Goal: Information Seeking & Learning: Find specific fact

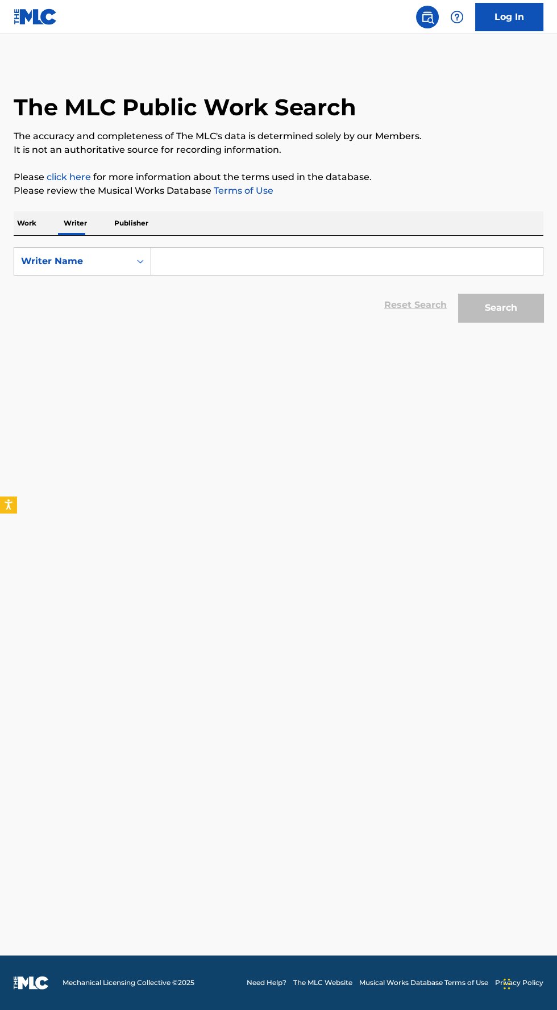
click at [244, 261] on input "Search Form" at bounding box center [347, 261] width 392 height 27
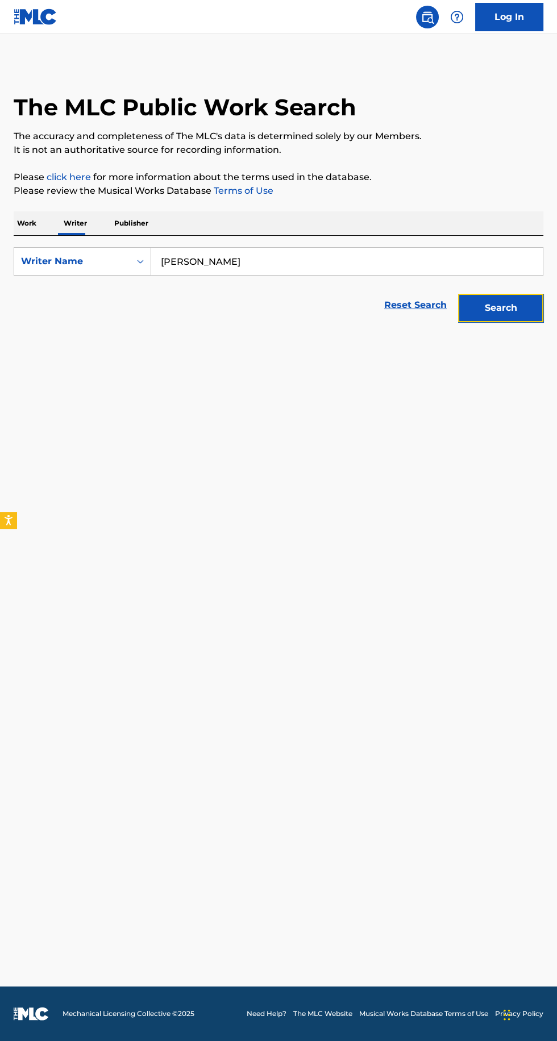
click at [498, 307] on button "Search" at bounding box center [500, 308] width 85 height 28
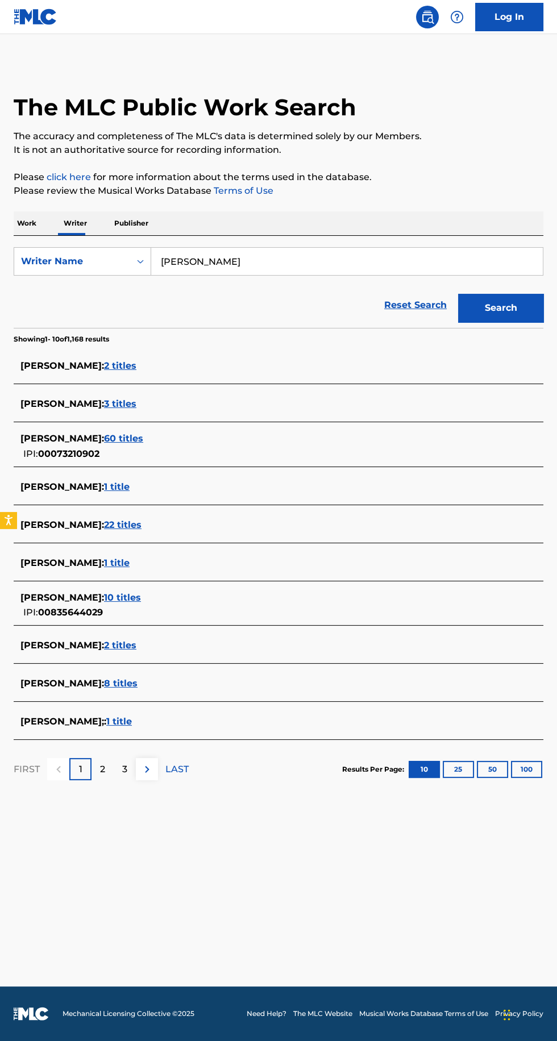
type input "[PERSON_NAME]"
click at [488, 313] on button "Search" at bounding box center [500, 308] width 85 height 28
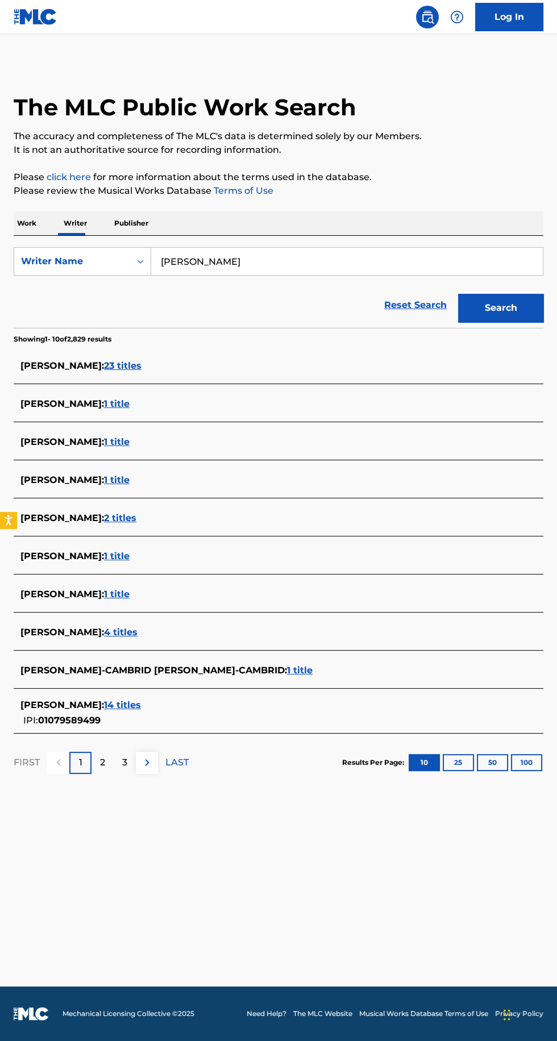
click at [119, 718] on div "[PERSON_NAME] : 14 titles IPI: 01079589499" at bounding box center [263, 712] width 486 height 29
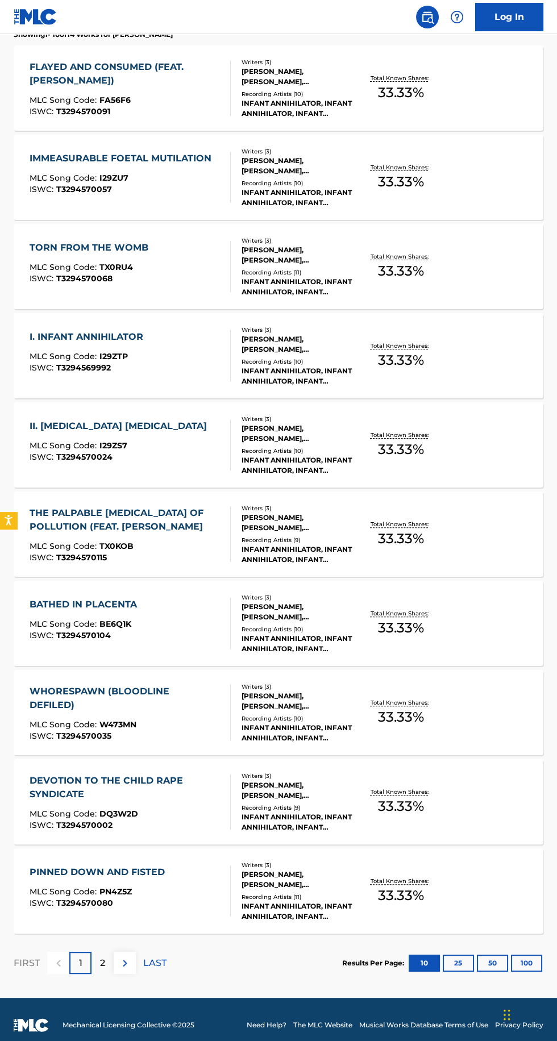
scroll to position [344, 0]
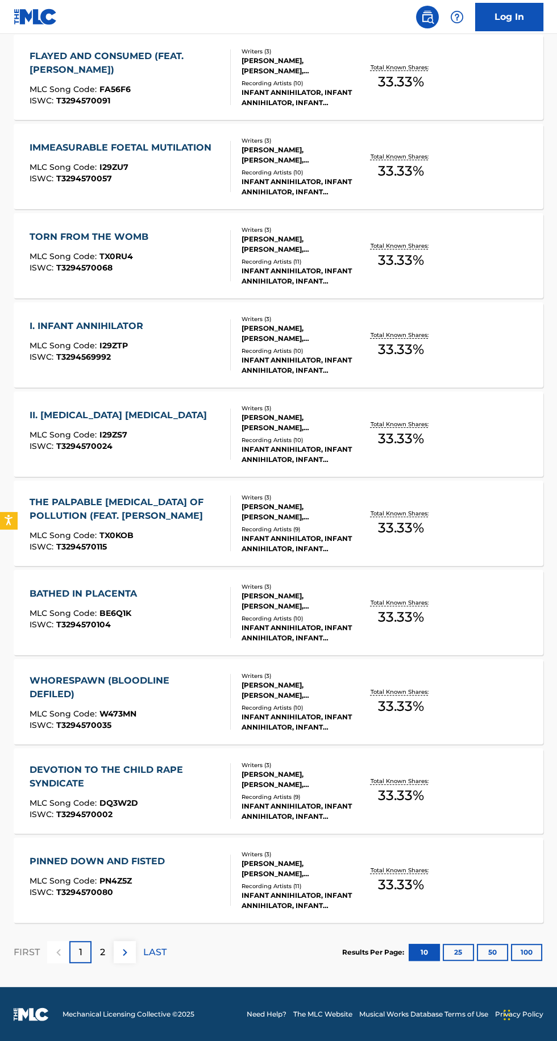
click at [102, 951] on p "2" at bounding box center [102, 953] width 5 height 14
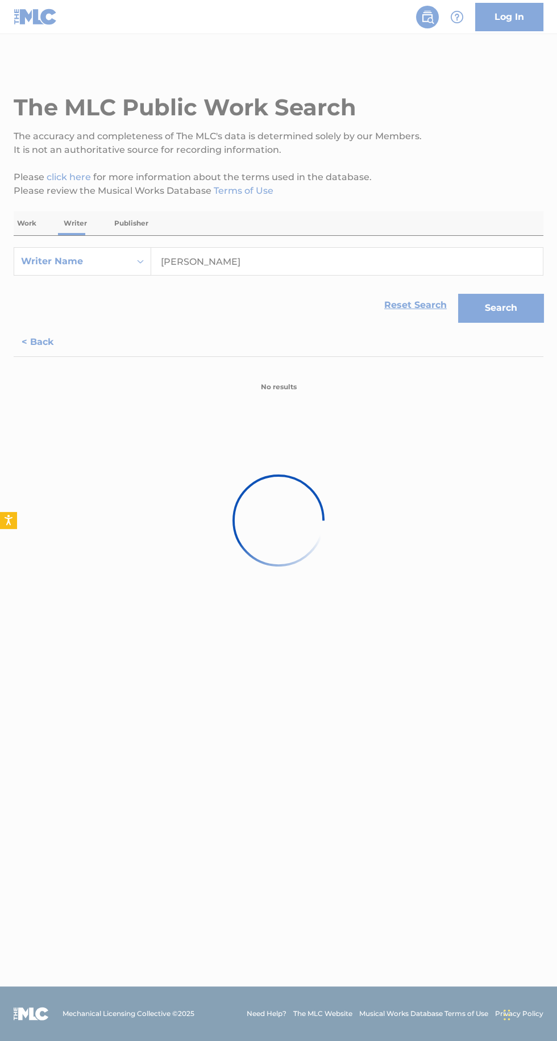
scroll to position [0, 0]
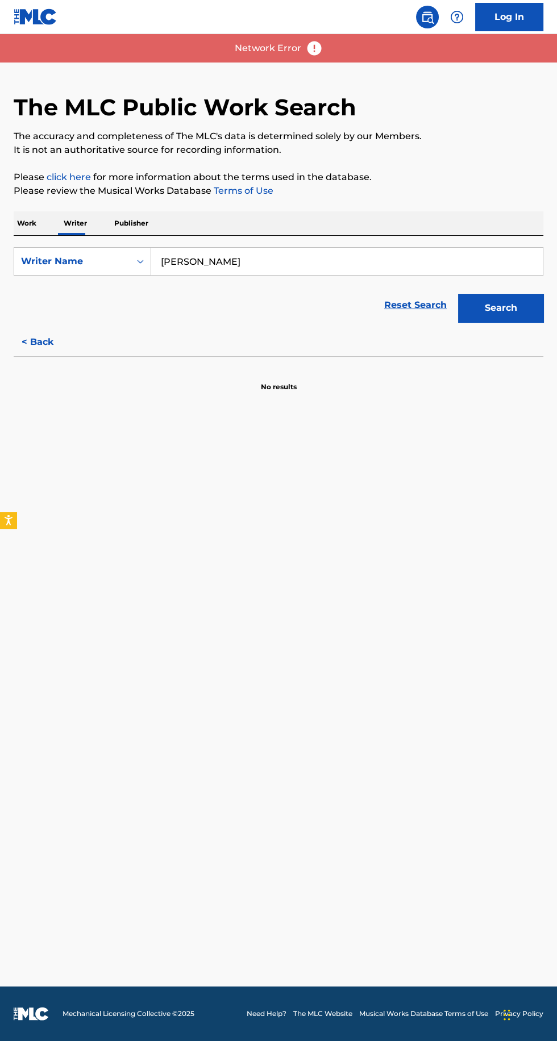
click at [51, 345] on button "< Back" at bounding box center [48, 342] width 68 height 28
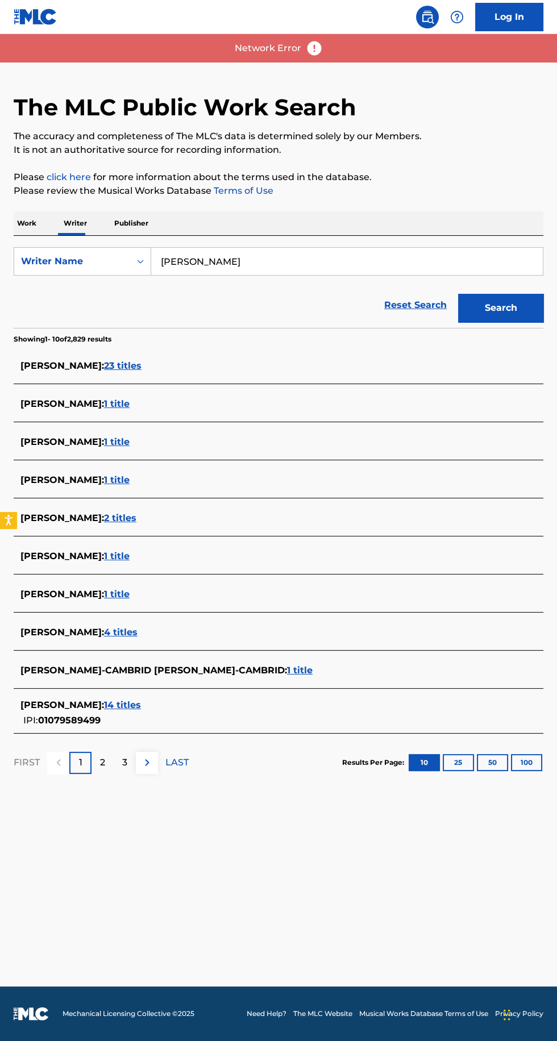
click at [116, 708] on span "14 titles" at bounding box center [122, 704] width 37 height 11
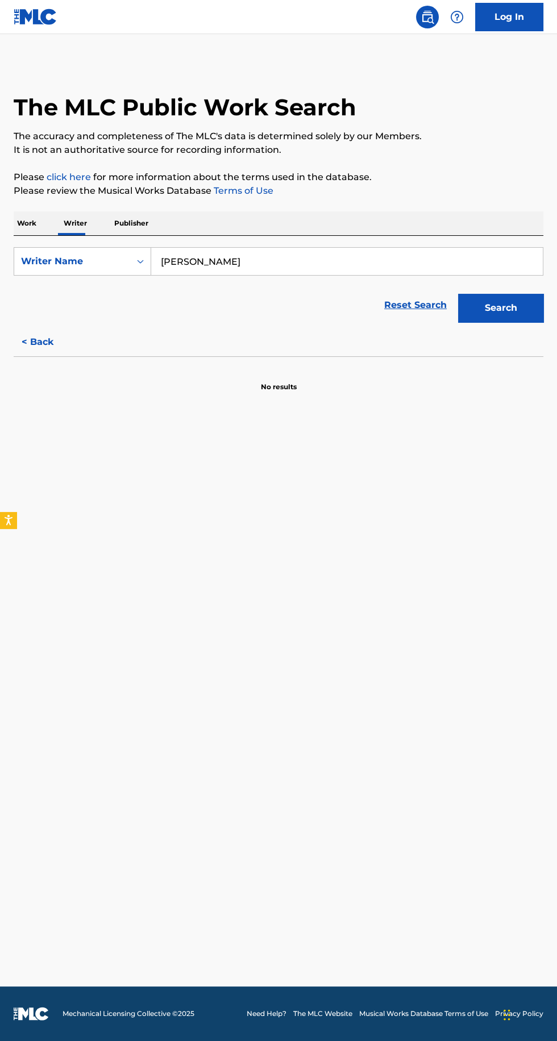
click at [53, 337] on button "< Back" at bounding box center [48, 342] width 68 height 28
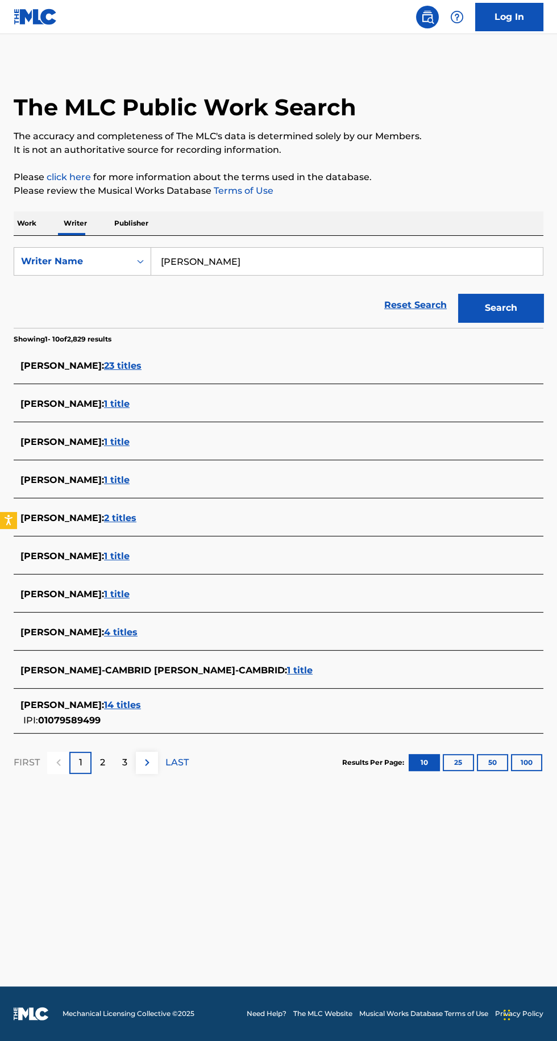
click at [126, 364] on span "23 titles" at bounding box center [123, 365] width 38 height 11
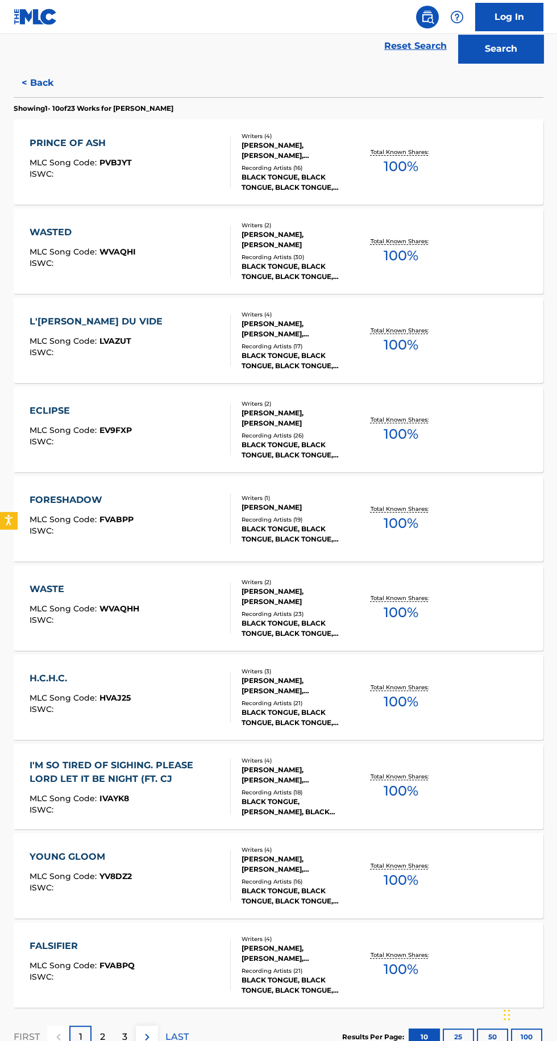
scroll to position [262, 0]
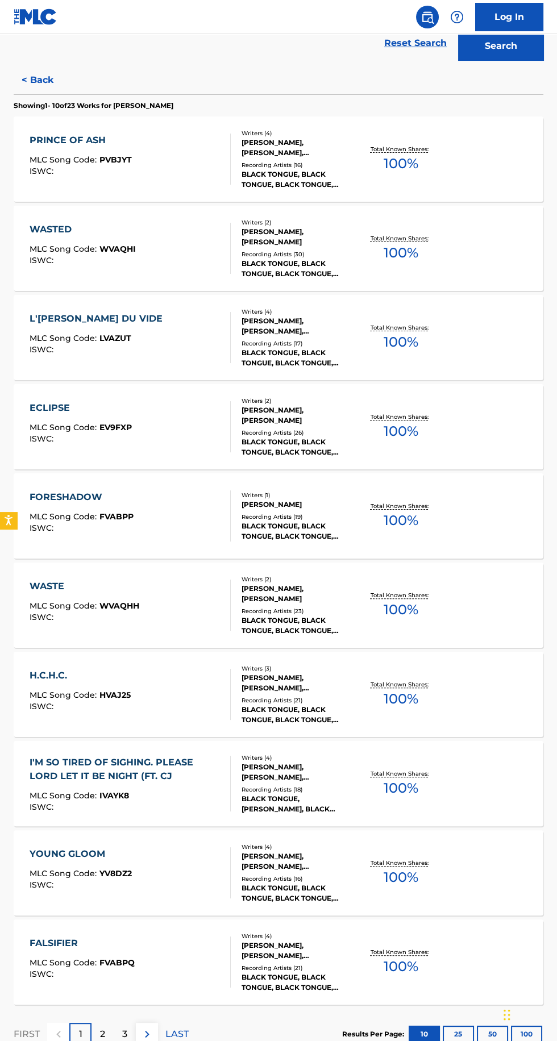
click at [102, 1032] on p "2" at bounding box center [102, 1034] width 5 height 14
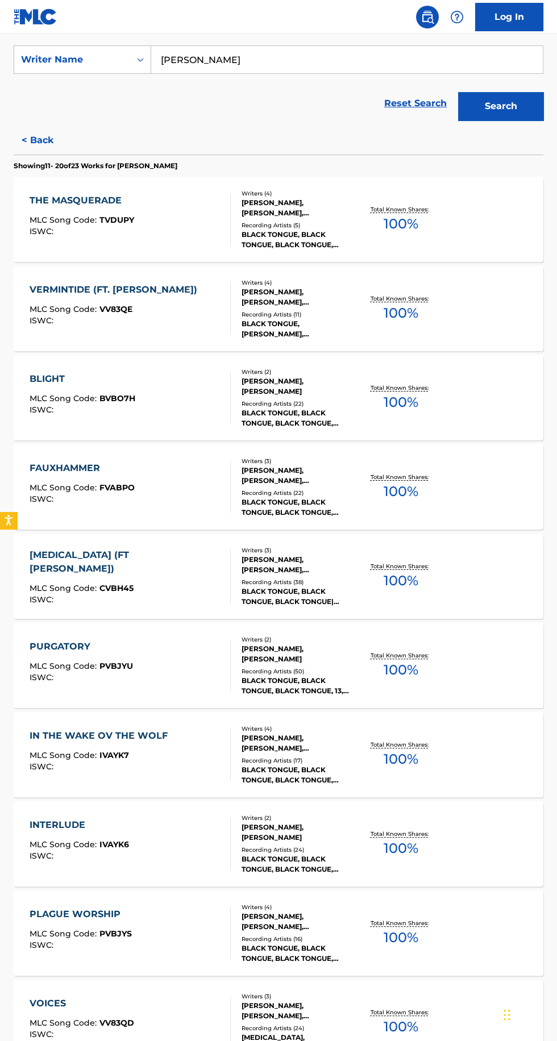
scroll to position [203, 0]
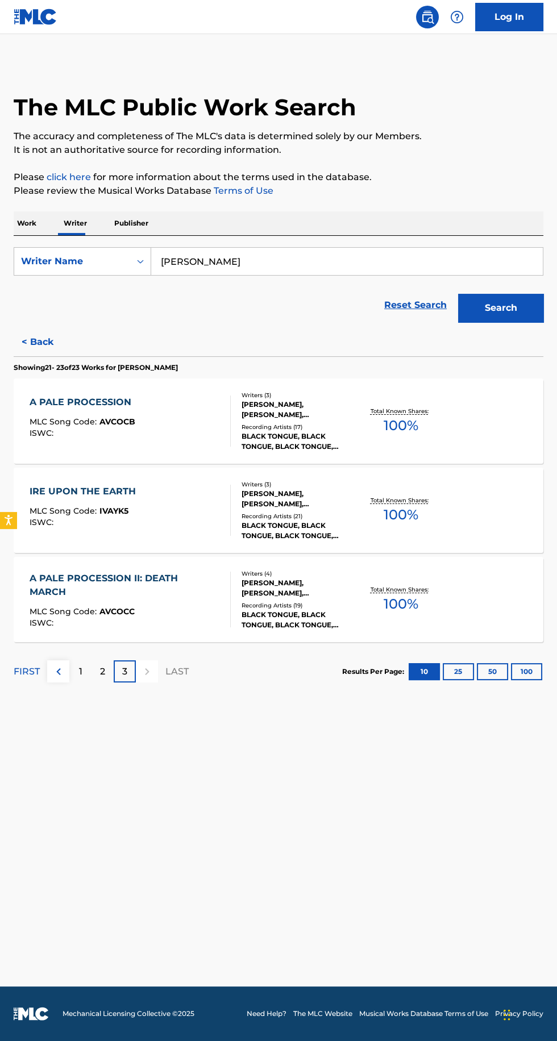
click at [102, 670] on p "2" at bounding box center [102, 672] width 5 height 14
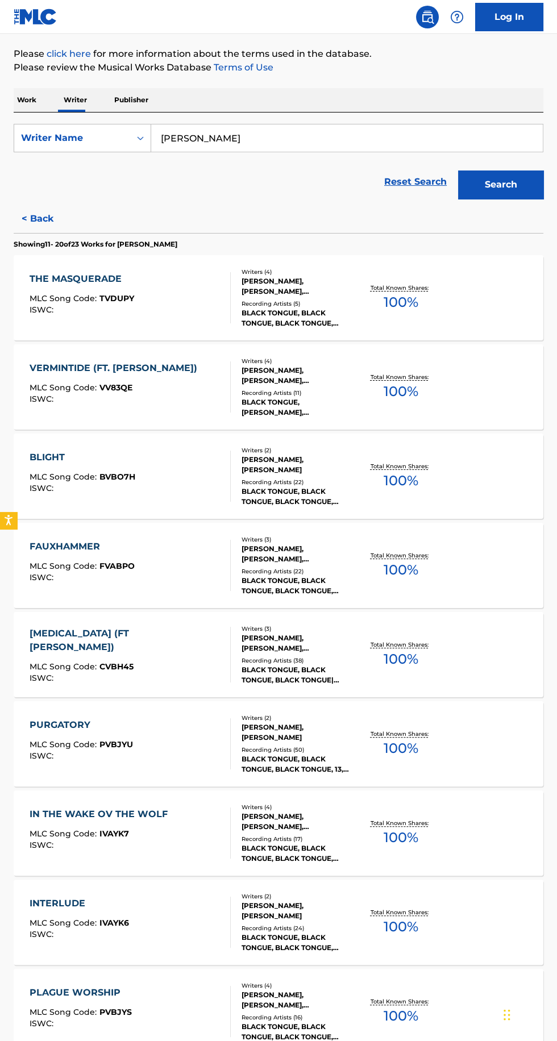
scroll to position [126, 0]
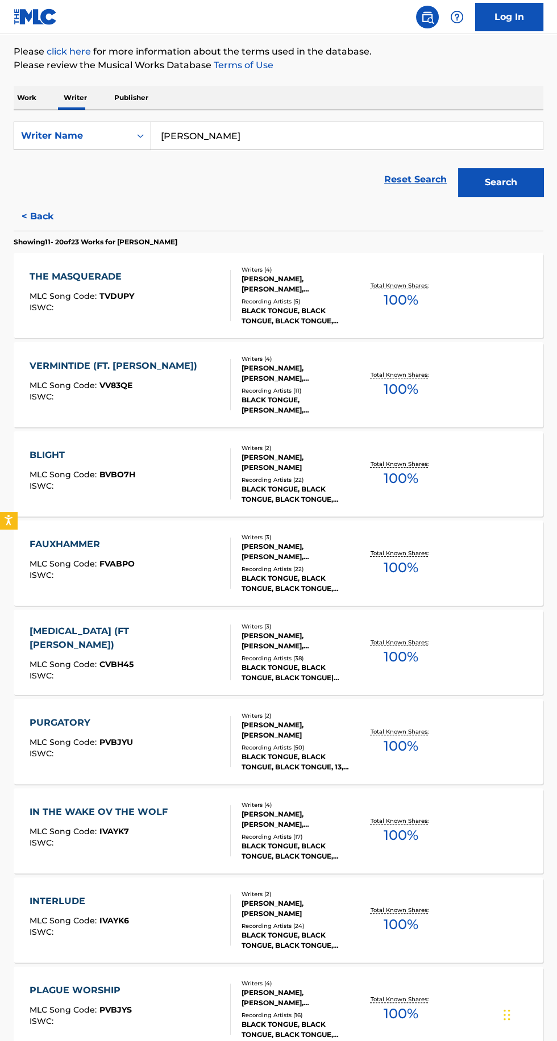
click at [398, 463] on p "Total Known Shares:" at bounding box center [400, 464] width 61 height 9
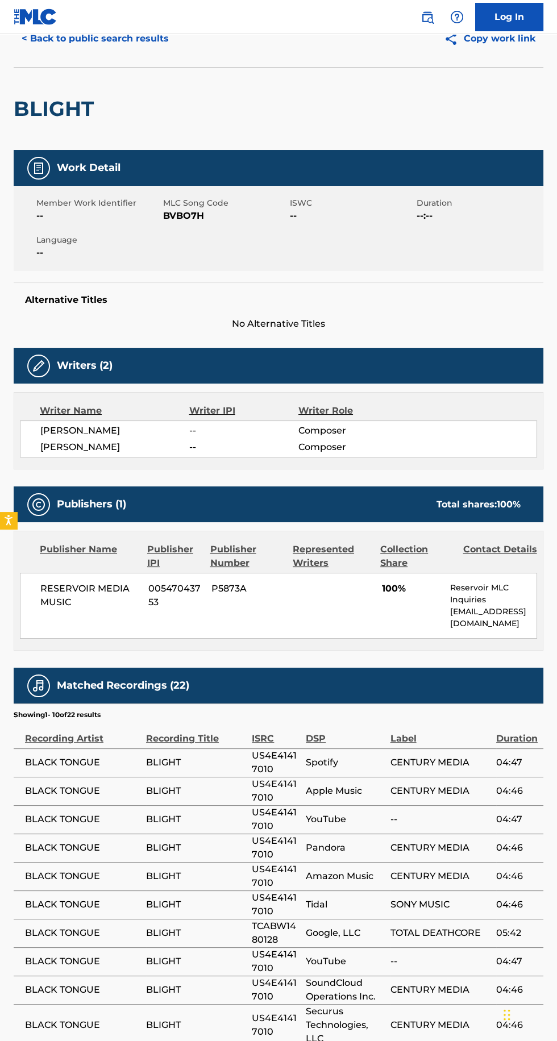
scroll to position [47, 0]
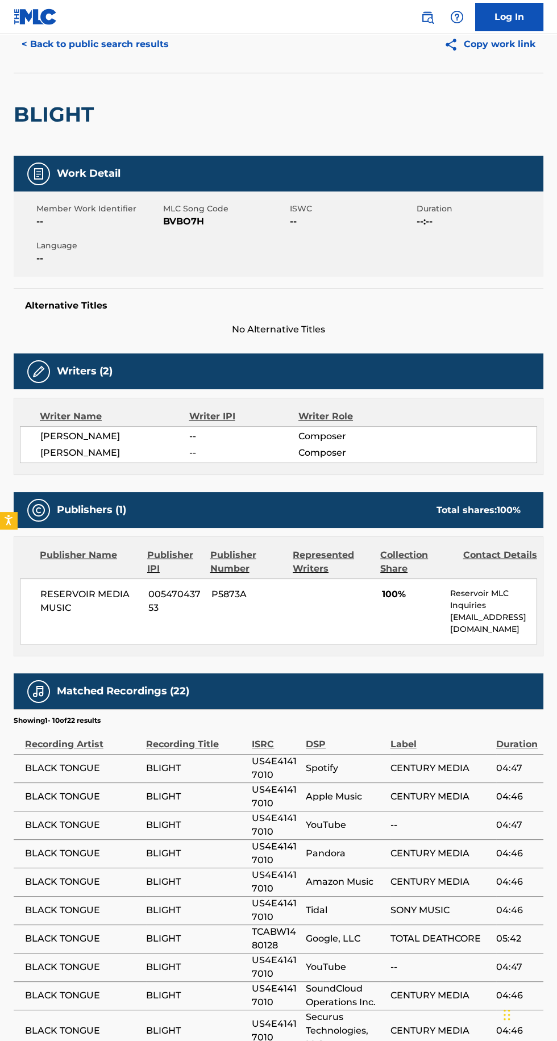
click at [148, 39] on button "< Back to public search results" at bounding box center [95, 44] width 163 height 28
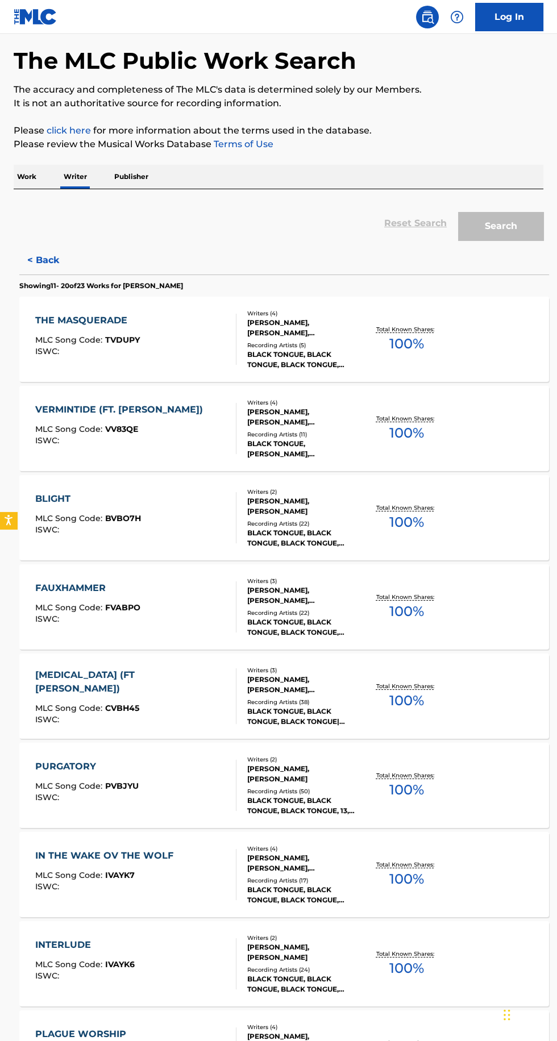
scroll to position [81, 0]
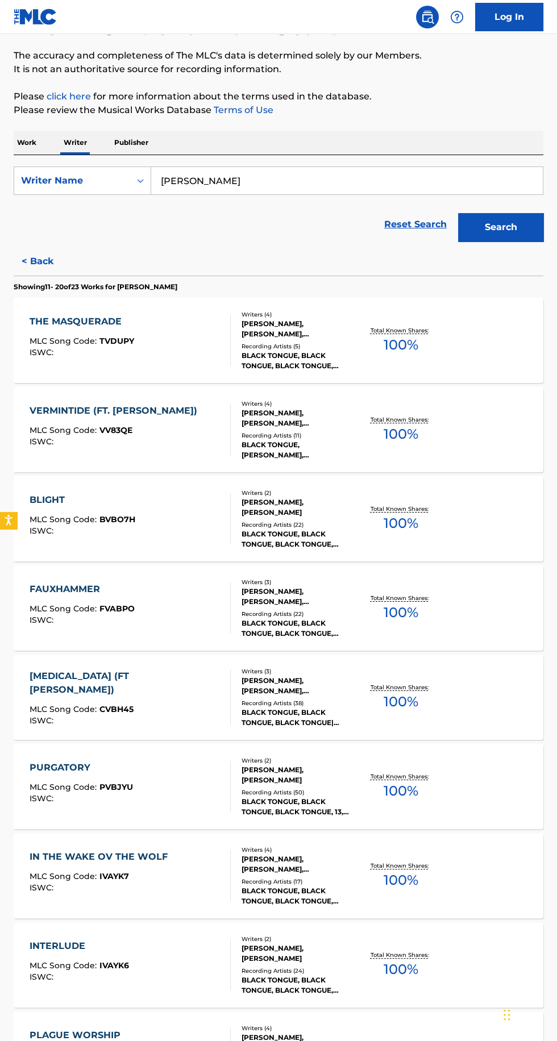
click at [55, 248] on button "< Back" at bounding box center [48, 261] width 68 height 28
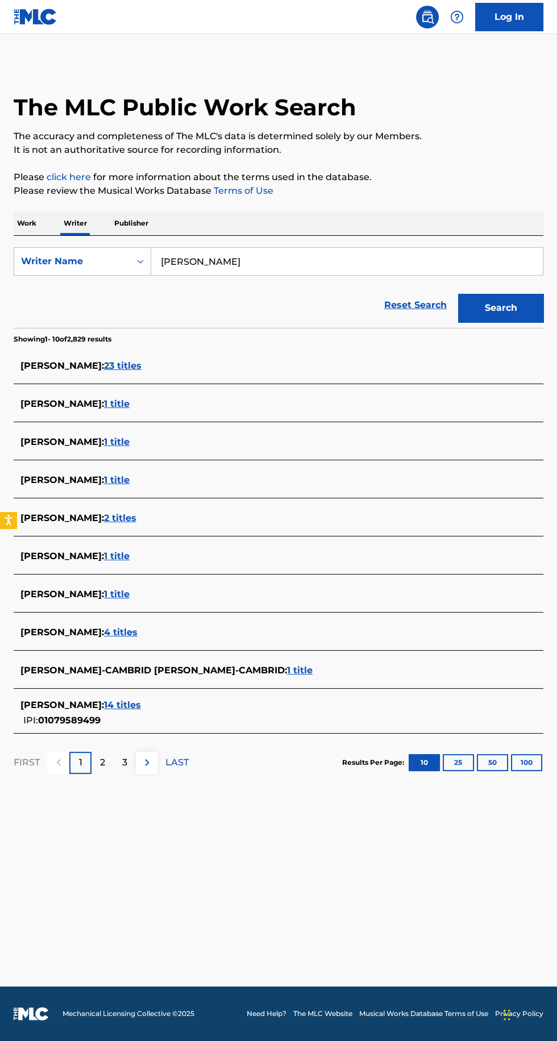
click at [130, 699] on span "14 titles" at bounding box center [122, 704] width 37 height 11
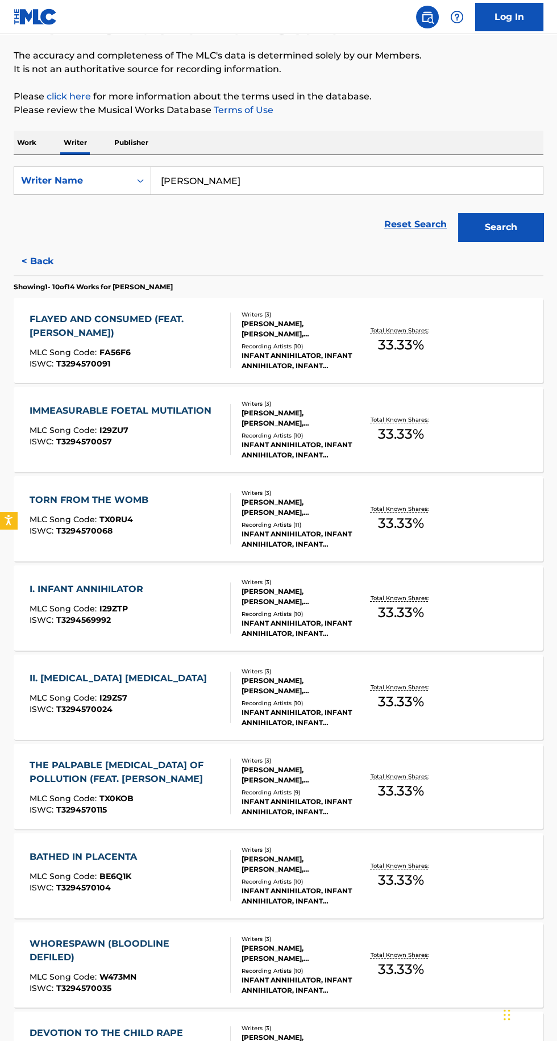
click at [425, 329] on p "Total Known Shares:" at bounding box center [400, 330] width 61 height 9
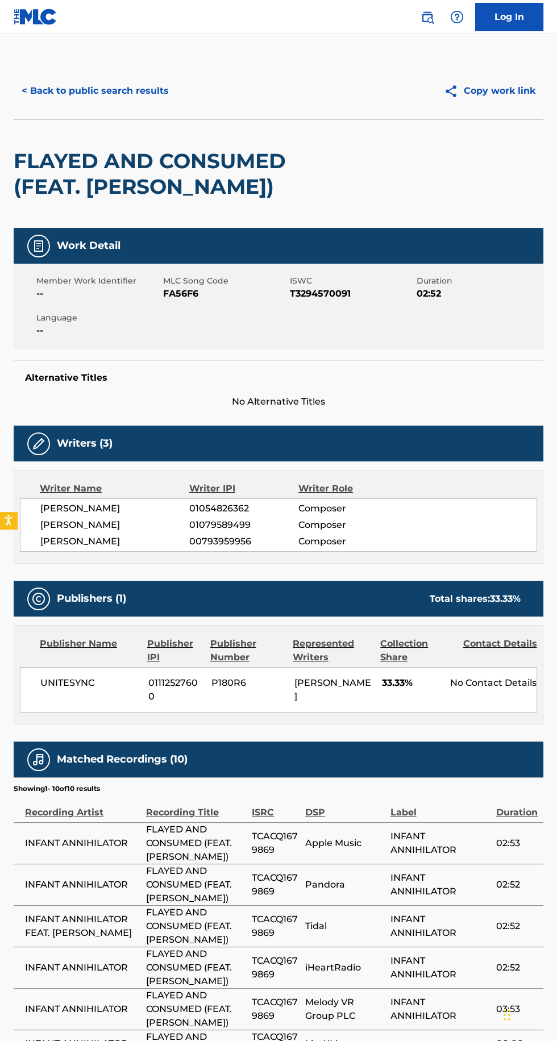
click at [119, 90] on button "< Back to public search results" at bounding box center [95, 91] width 163 height 28
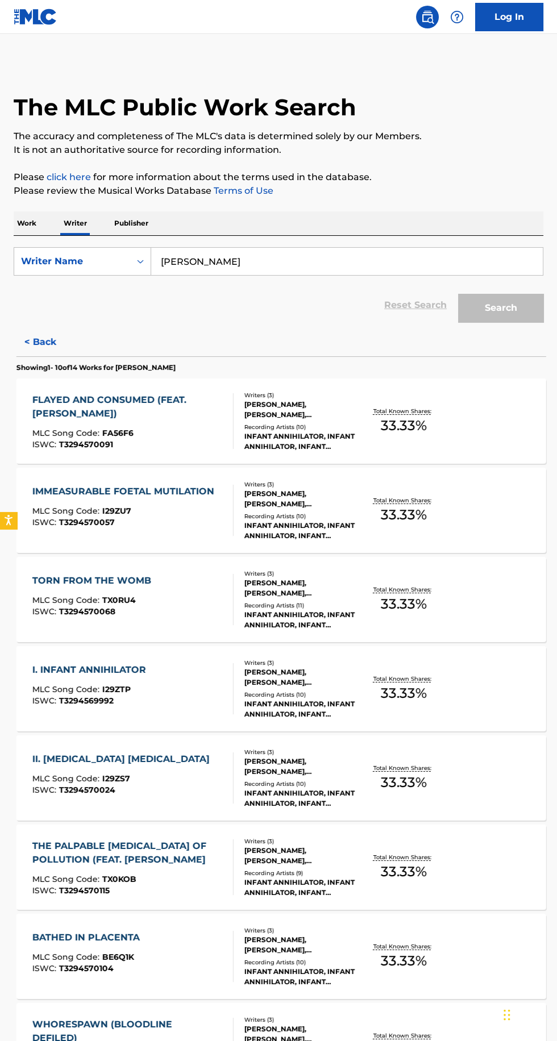
scroll to position [81, 0]
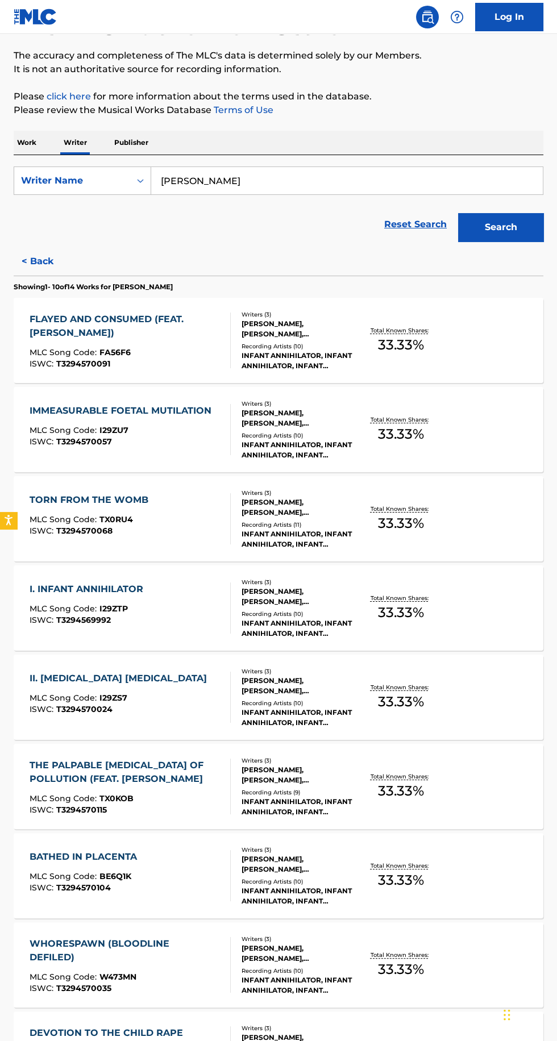
click at [345, 800] on div "INFANT ANNIHILATOR, INFANT ANNIHILATOR, INFANT ANNIHILATOR FEAT. [PERSON_NAME],…" at bounding box center [298, 807] width 115 height 20
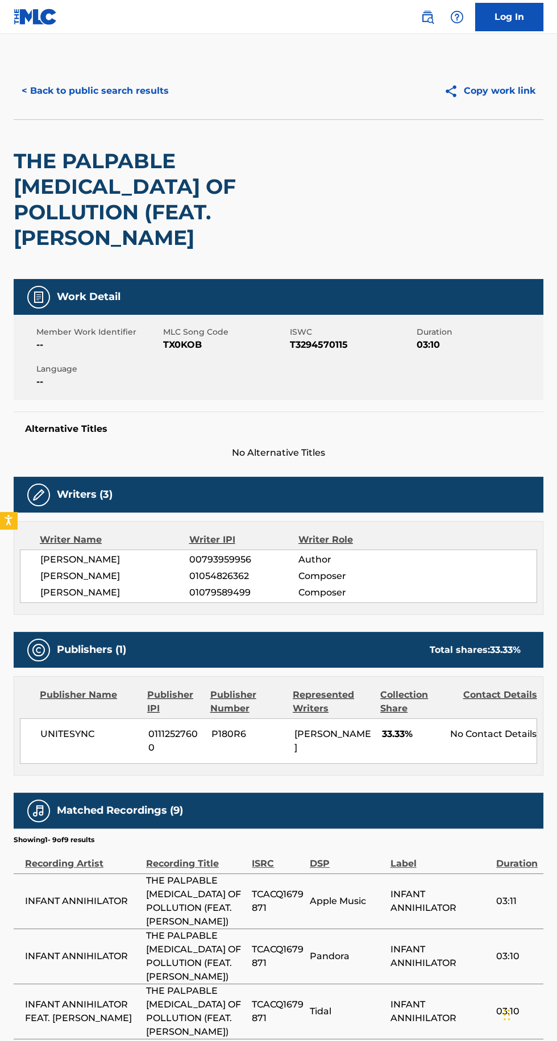
click at [116, 92] on button "< Back to public search results" at bounding box center [95, 91] width 163 height 28
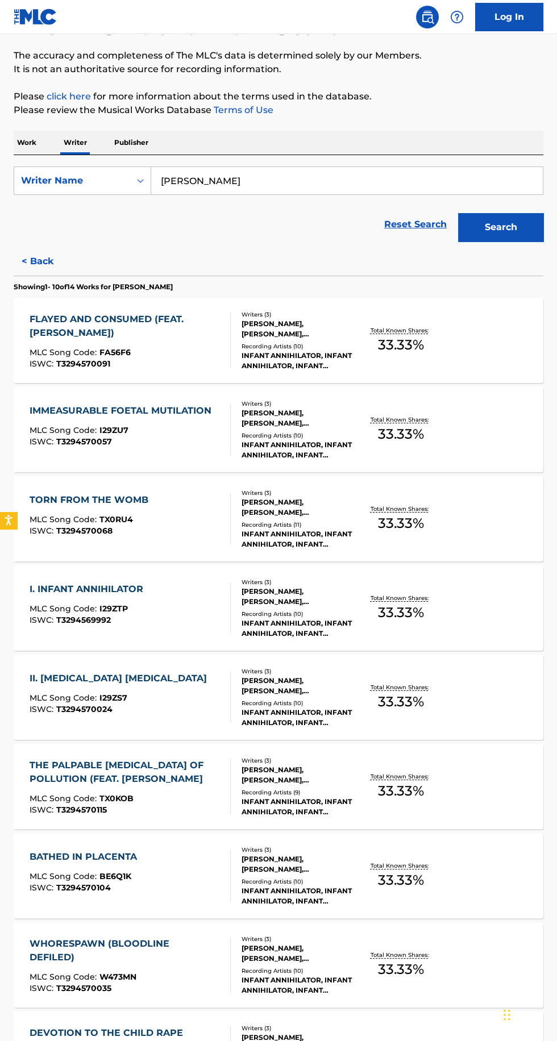
click at [51, 272] on button "< Back" at bounding box center [48, 261] width 68 height 28
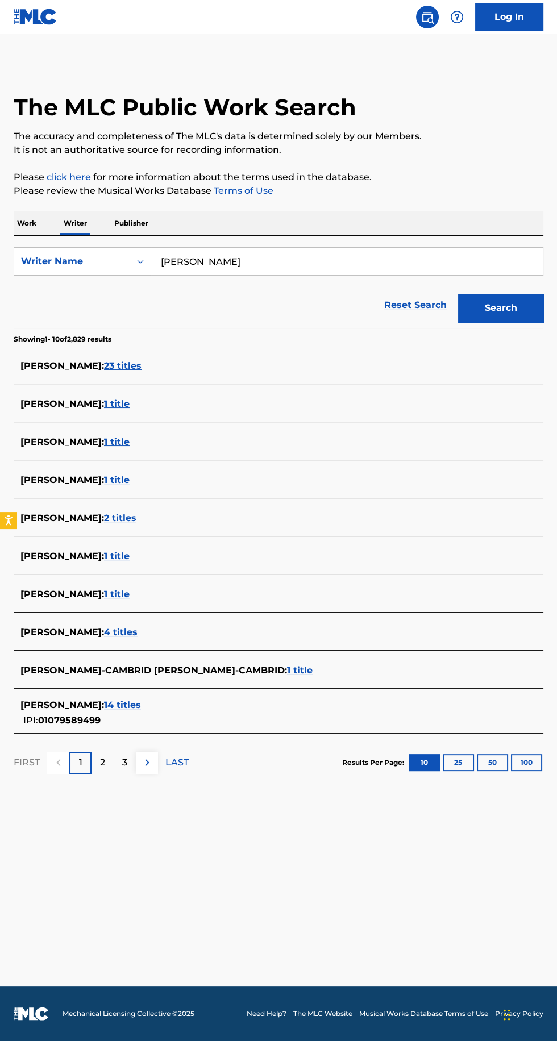
click at [123, 360] on span "23 titles" at bounding box center [123, 365] width 38 height 11
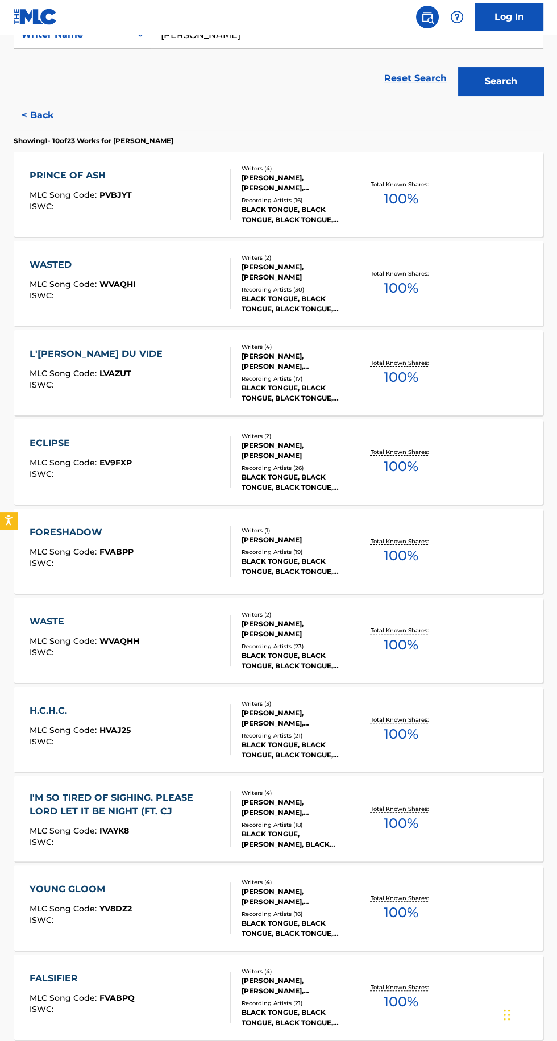
scroll to position [228, 0]
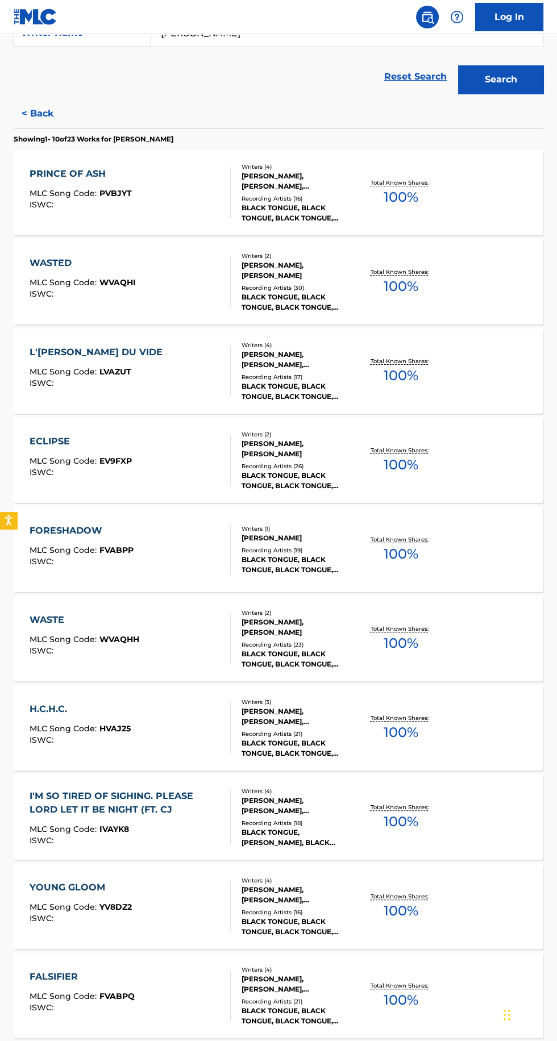
click at [393, 273] on p "Total Known Shares:" at bounding box center [400, 272] width 61 height 9
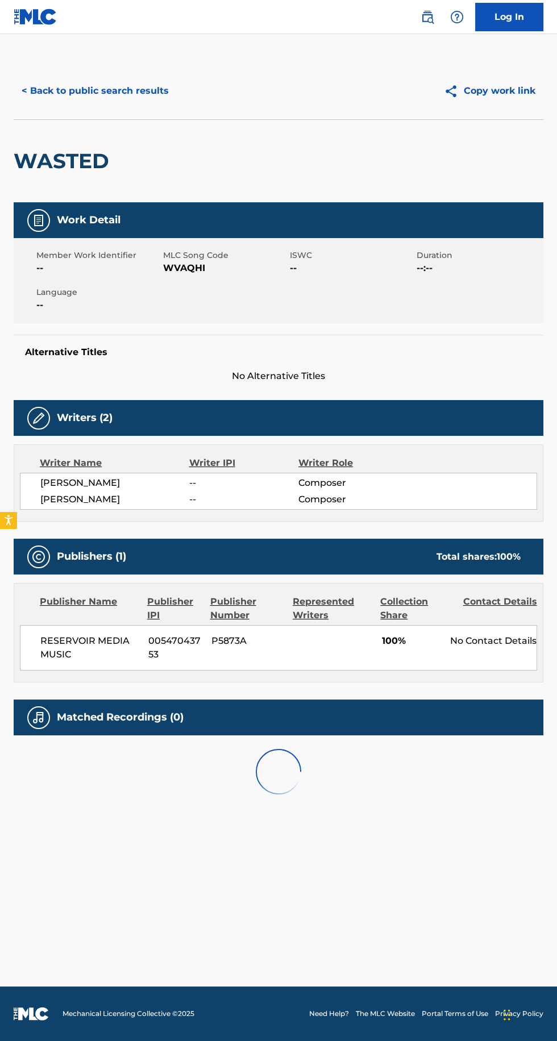
scroll to position [29, 0]
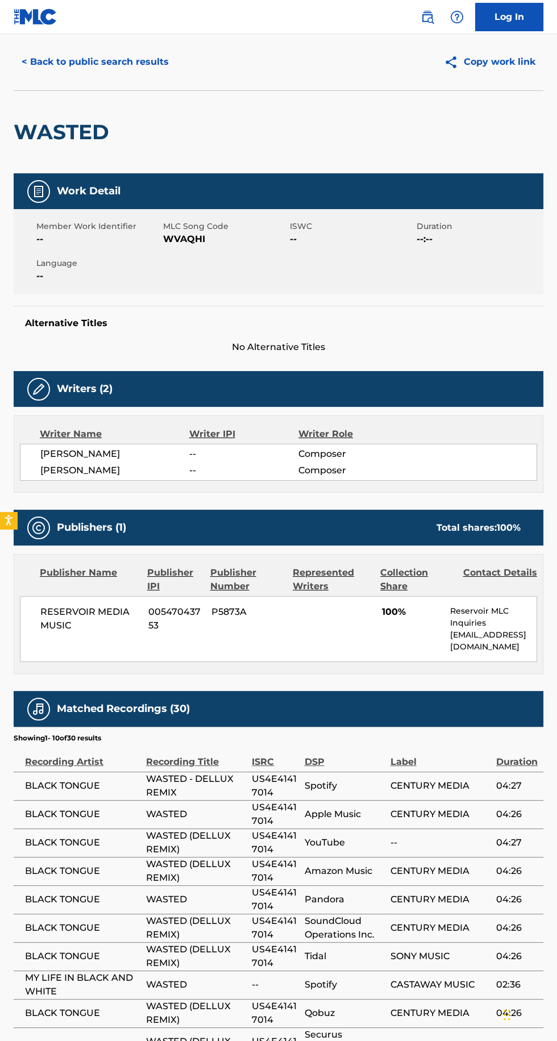
click at [365, 416] on div "Writer Name Writer IPI Writer Role [PERSON_NAME] -- Composer [PERSON_NAME] -- C…" at bounding box center [279, 453] width 530 height 77
copy span "WVAQHI"
copy span "RESERVOIR MEDIA MUSIC"
copy span "[PERSON_NAME]"
click at [140, 75] on button "< Back to public search results" at bounding box center [95, 62] width 163 height 28
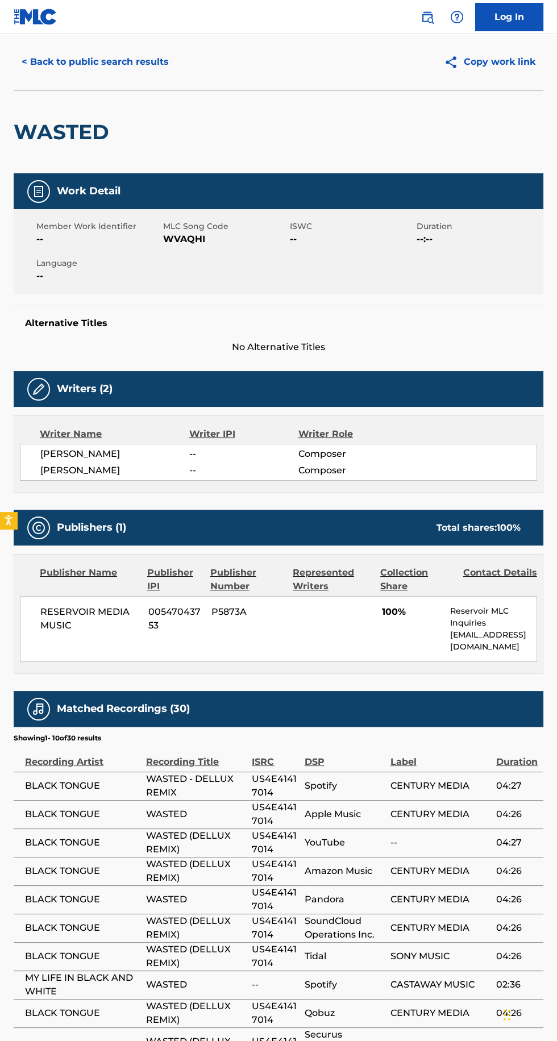
scroll to position [81, 0]
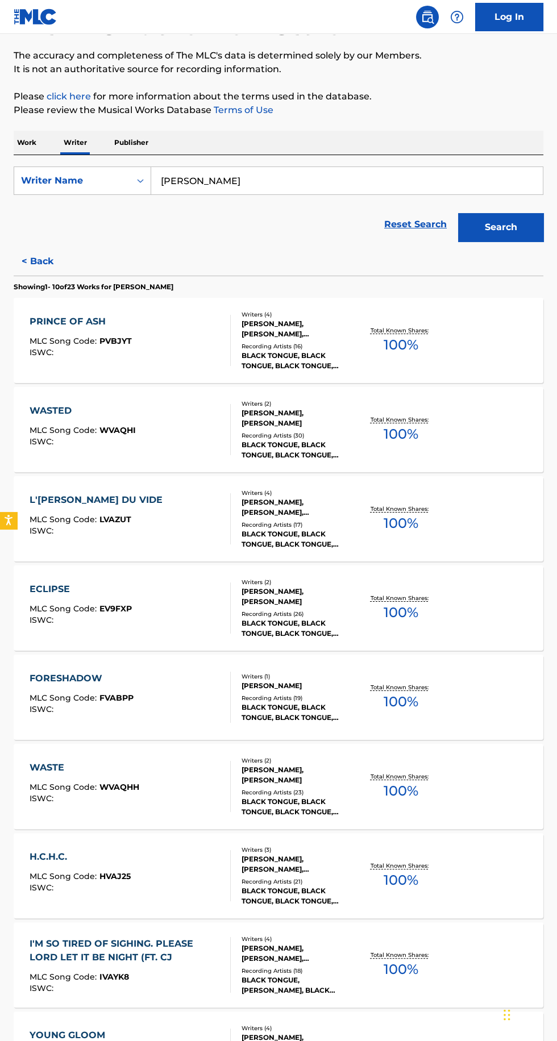
type input "[PERSON_NAME]"
click at [493, 215] on button "Search" at bounding box center [500, 227] width 85 height 28
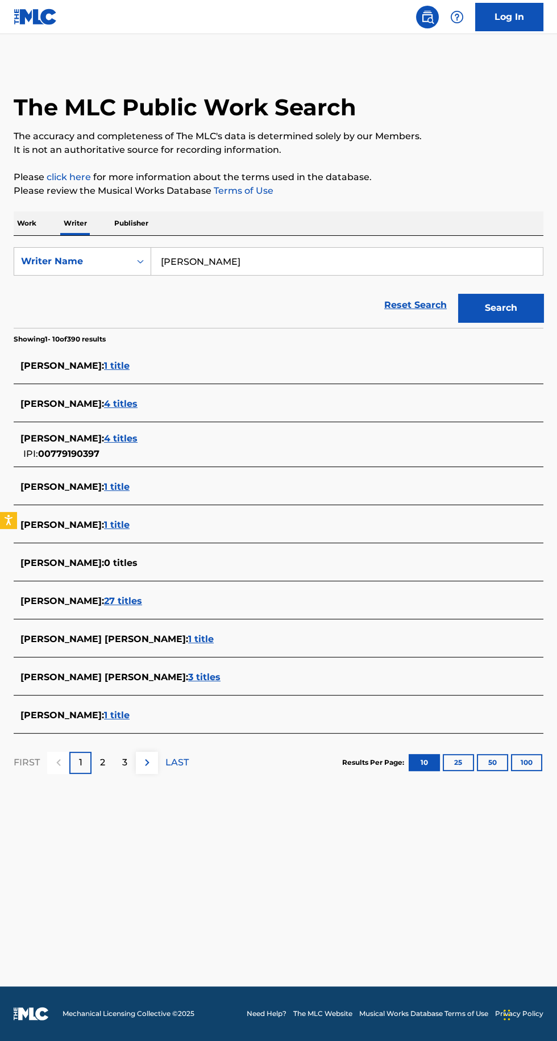
click at [130, 710] on span "1 title" at bounding box center [117, 715] width 26 height 11
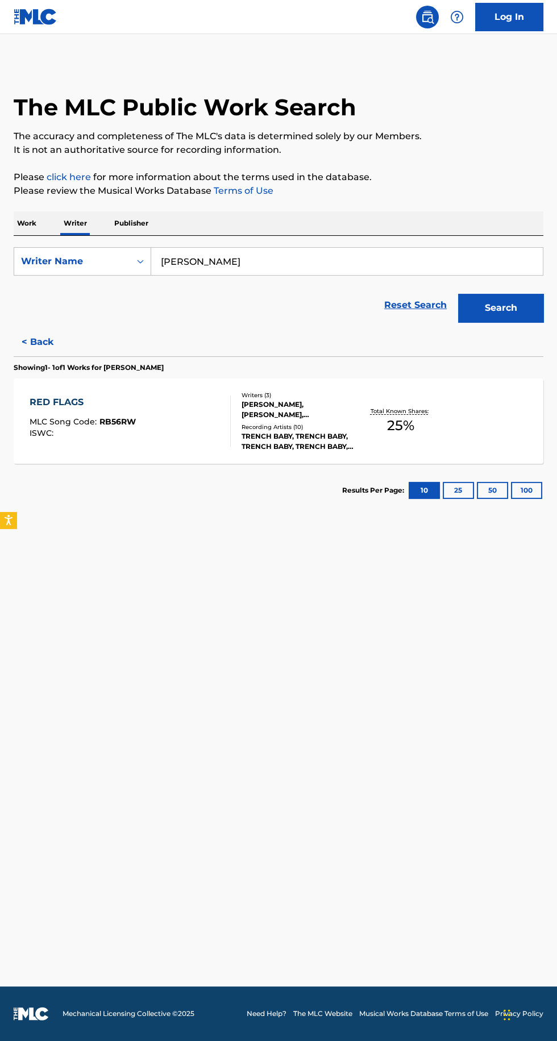
click at [470, 378] on div "RED FLAGS MLC Song Code : RB56RW ISWC : Writers ( 3 ) [PERSON_NAME], [PERSON_NA…" at bounding box center [279, 420] width 530 height 85
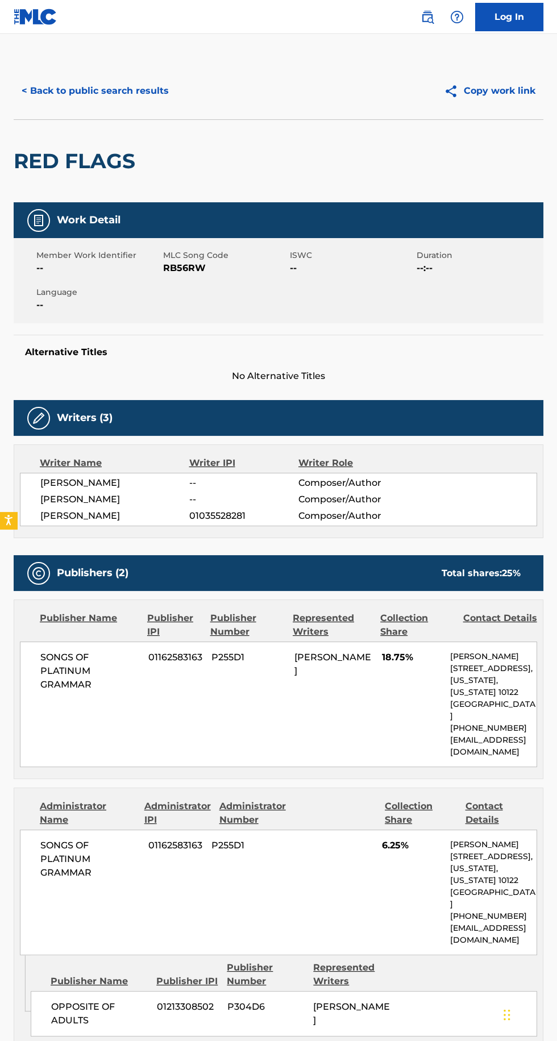
click at [102, 91] on button "< Back to public search results" at bounding box center [95, 91] width 163 height 28
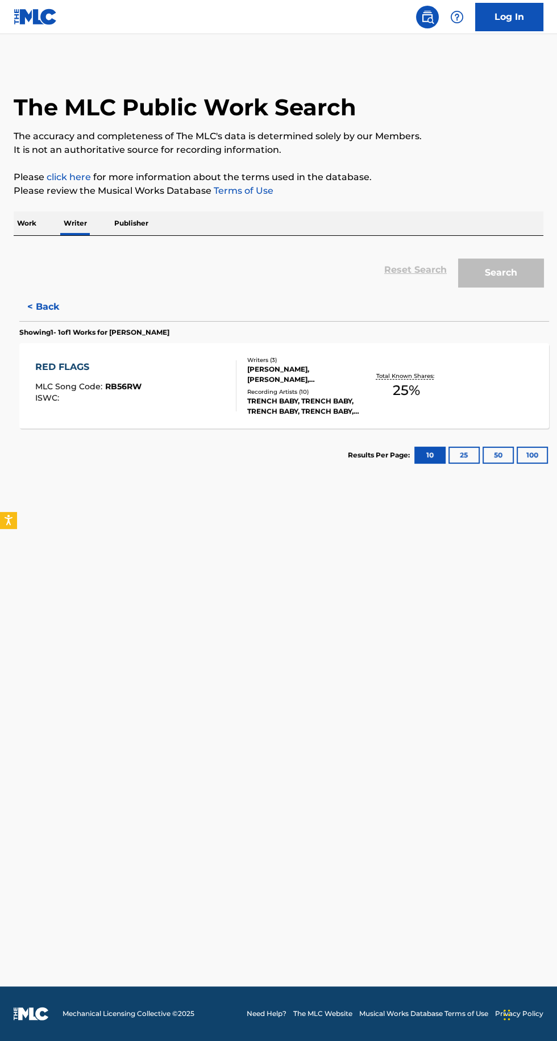
scroll to position [81, 0]
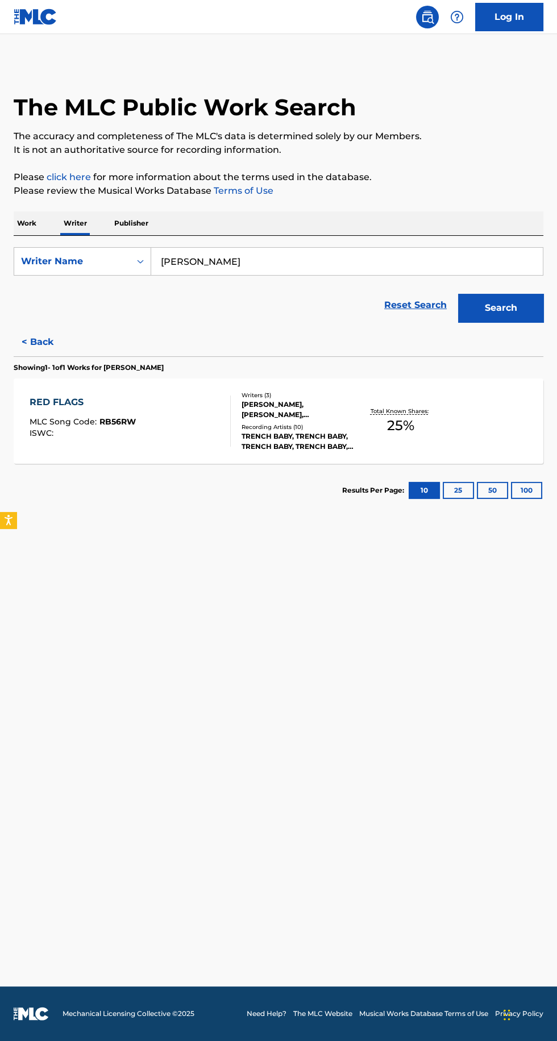
click at [55, 328] on button "< Back" at bounding box center [48, 342] width 68 height 28
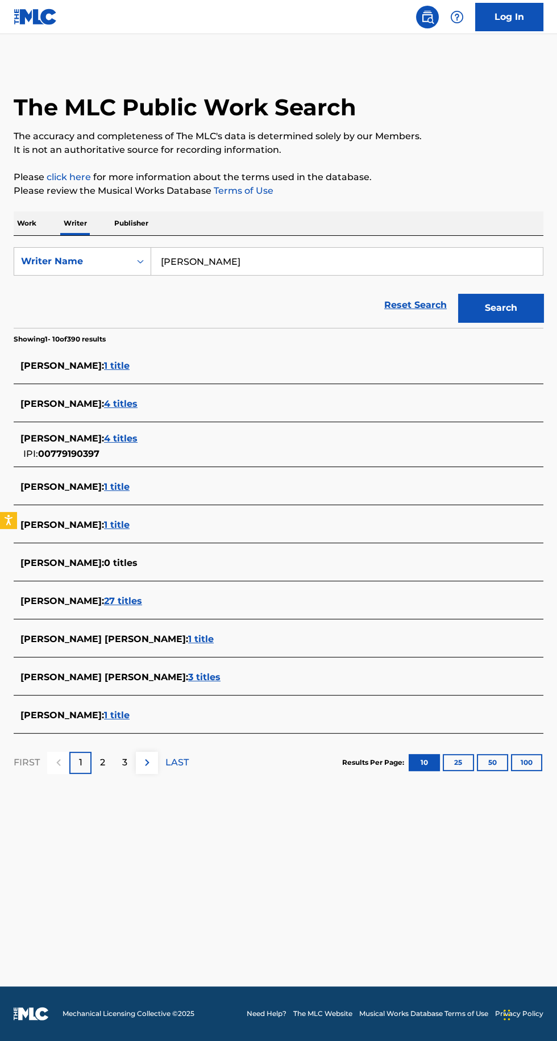
paste input "[PERSON_NAME]"
click at [508, 294] on button "Search" at bounding box center [500, 308] width 85 height 28
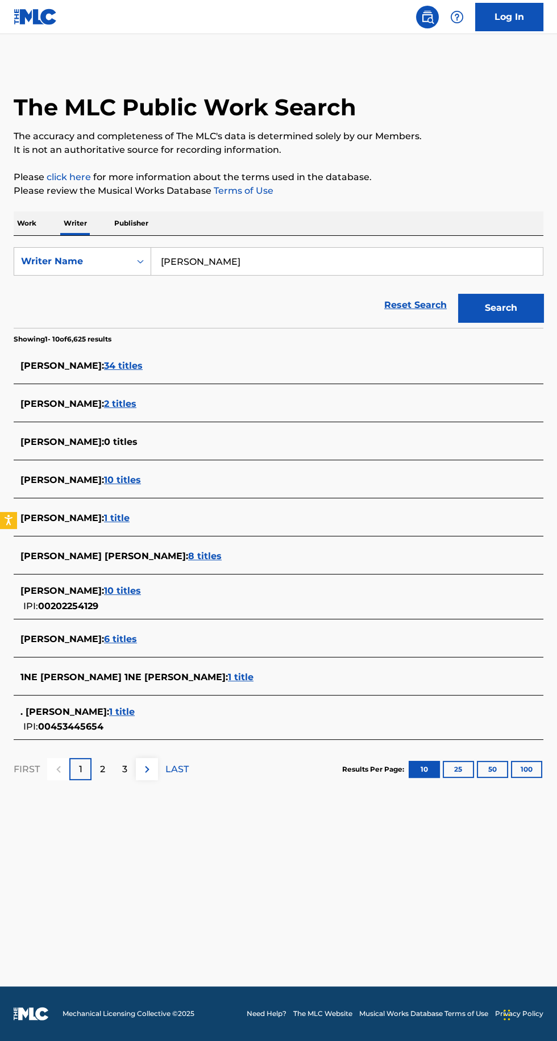
type input "[PERSON_NAME]"
click at [489, 294] on button "Search" at bounding box center [500, 308] width 85 height 28
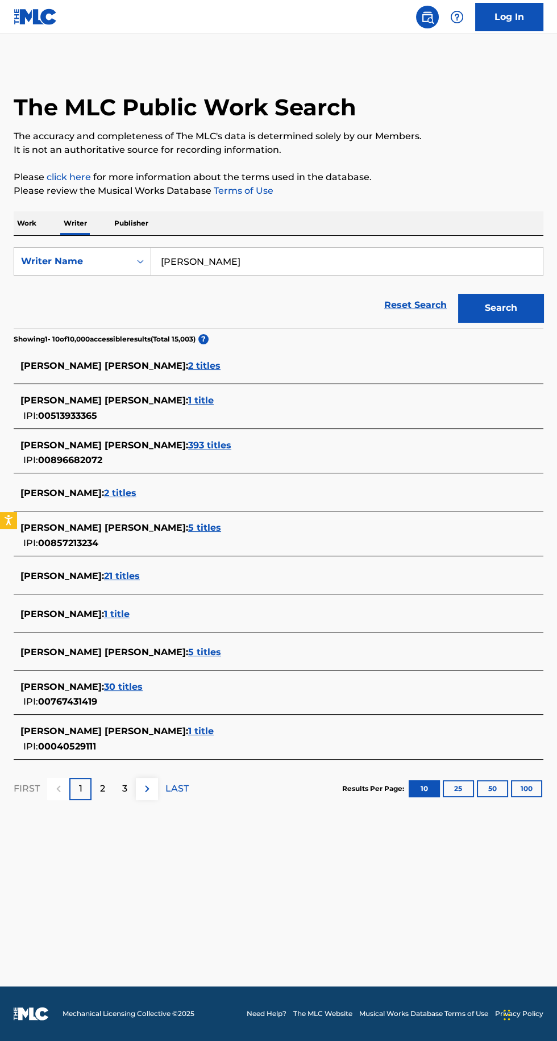
click at [113, 488] on span "2 titles" at bounding box center [120, 493] width 32 height 11
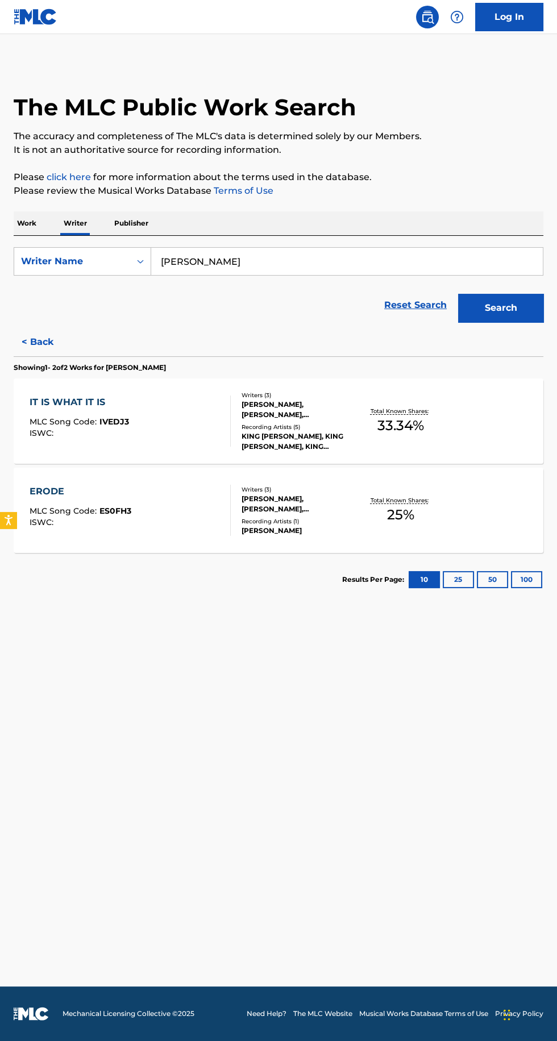
click at [384, 496] on p "Total Known Shares:" at bounding box center [400, 500] width 61 height 9
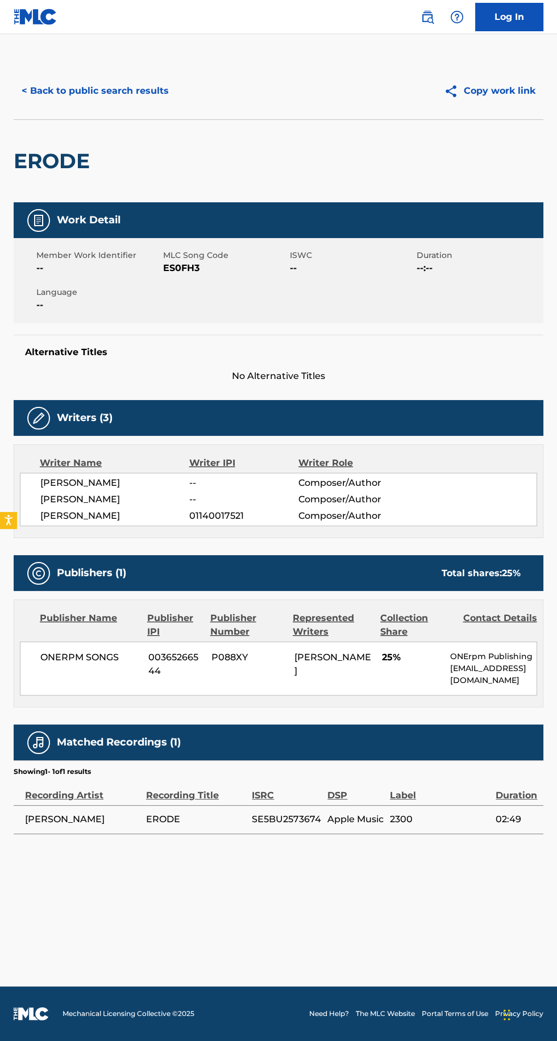
click at [156, 103] on button "< Back to public search results" at bounding box center [95, 91] width 163 height 28
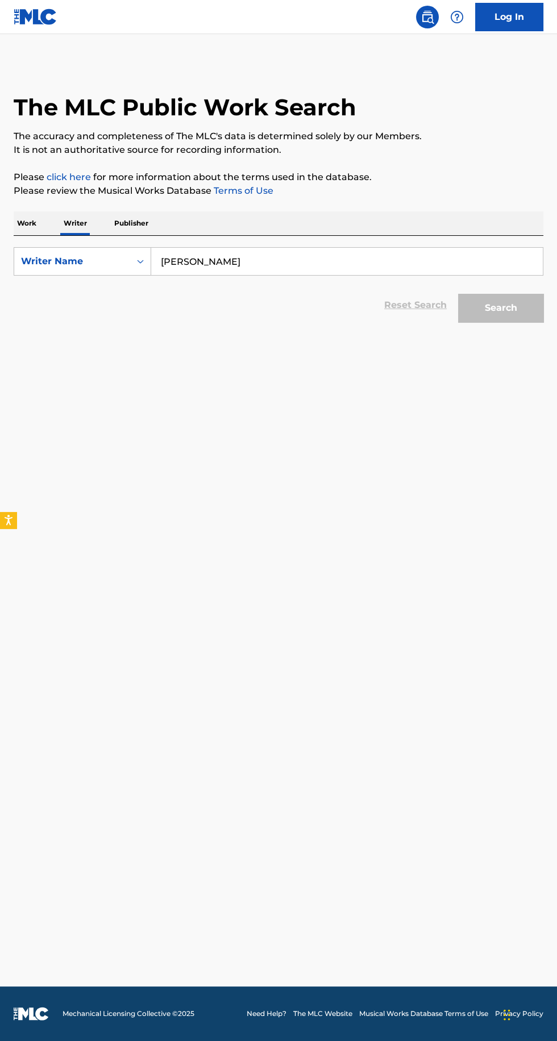
scroll to position [81, 0]
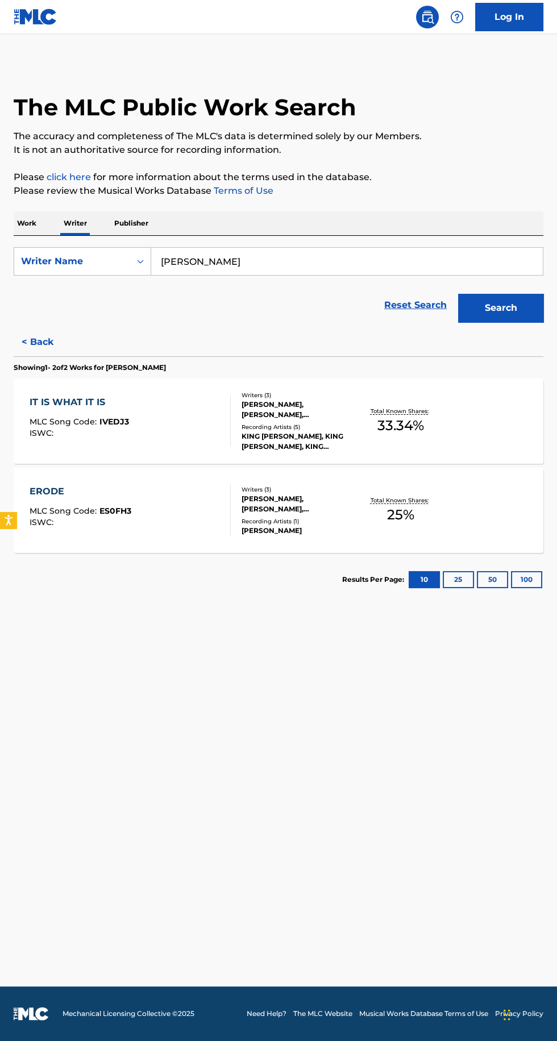
click at [376, 407] on p "Total Known Shares:" at bounding box center [400, 411] width 61 height 9
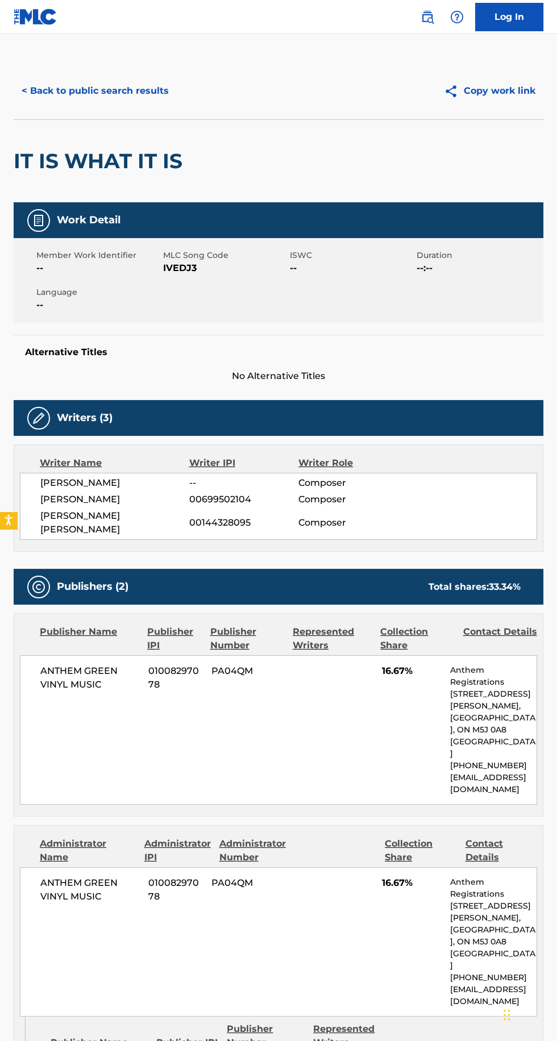
click at [139, 85] on button "< Back to public search results" at bounding box center [95, 91] width 163 height 28
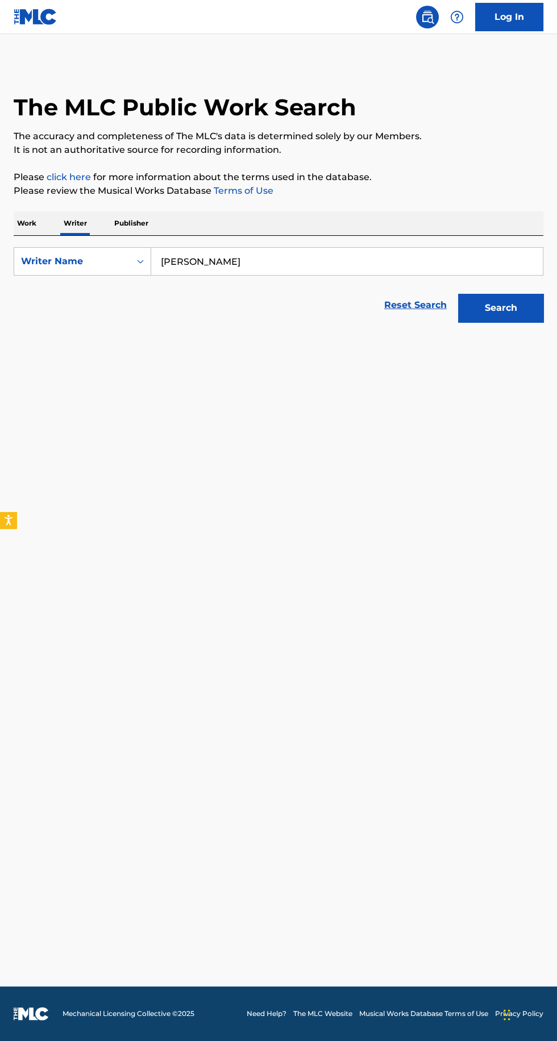
scroll to position [81, 0]
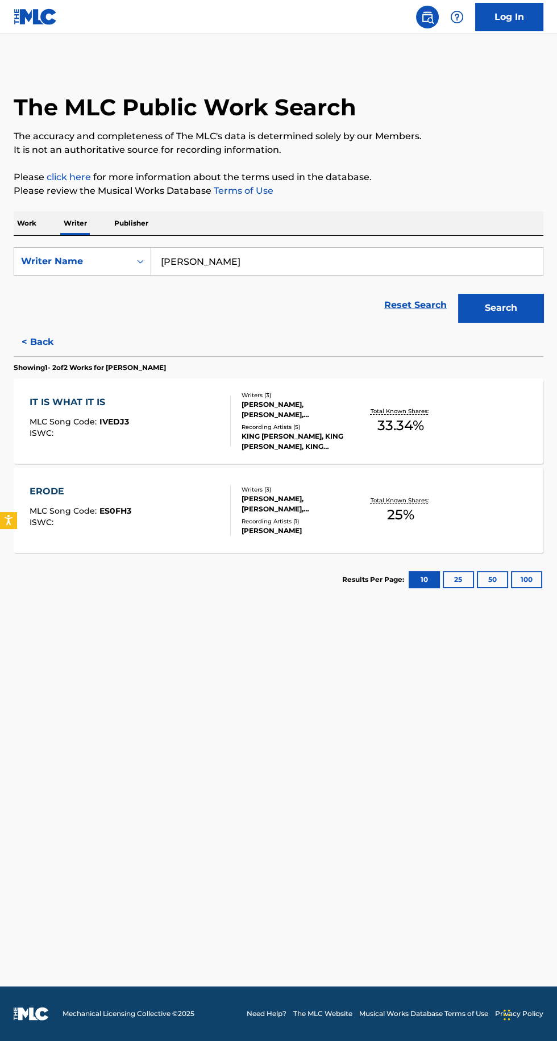
click at [53, 328] on button "< Back" at bounding box center [48, 342] width 68 height 28
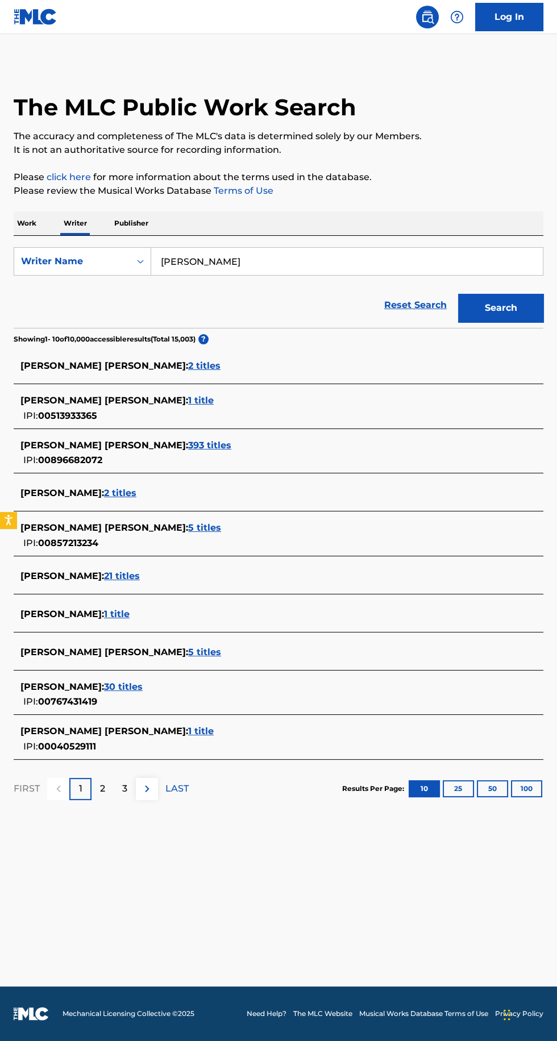
click at [182, 248] on input "[PERSON_NAME]" at bounding box center [347, 261] width 392 height 27
click at [189, 248] on input "[PERSON_NAME]" at bounding box center [347, 261] width 392 height 27
click at [487, 294] on button "Search" at bounding box center [500, 308] width 85 height 28
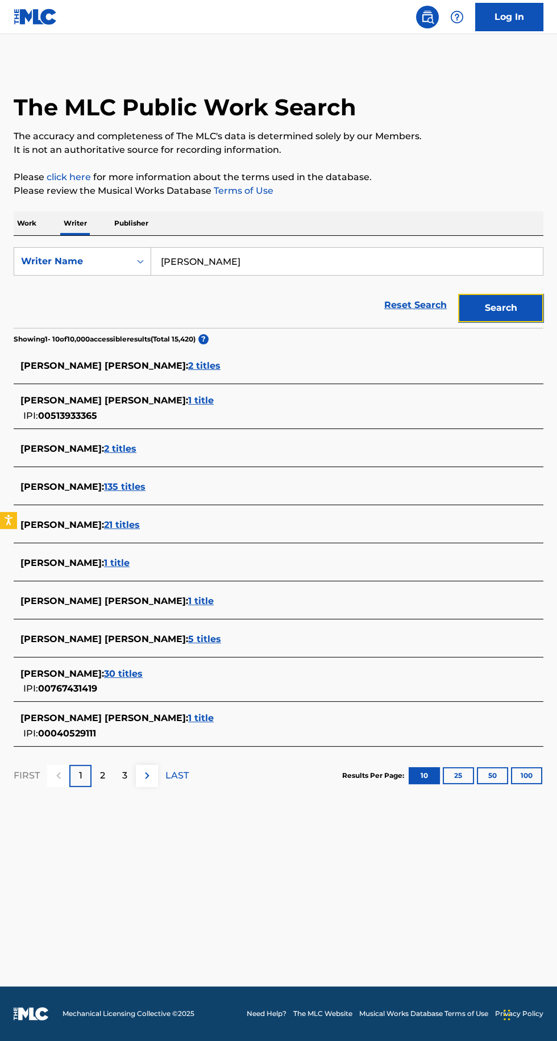
click at [505, 294] on button "Search" at bounding box center [500, 308] width 85 height 28
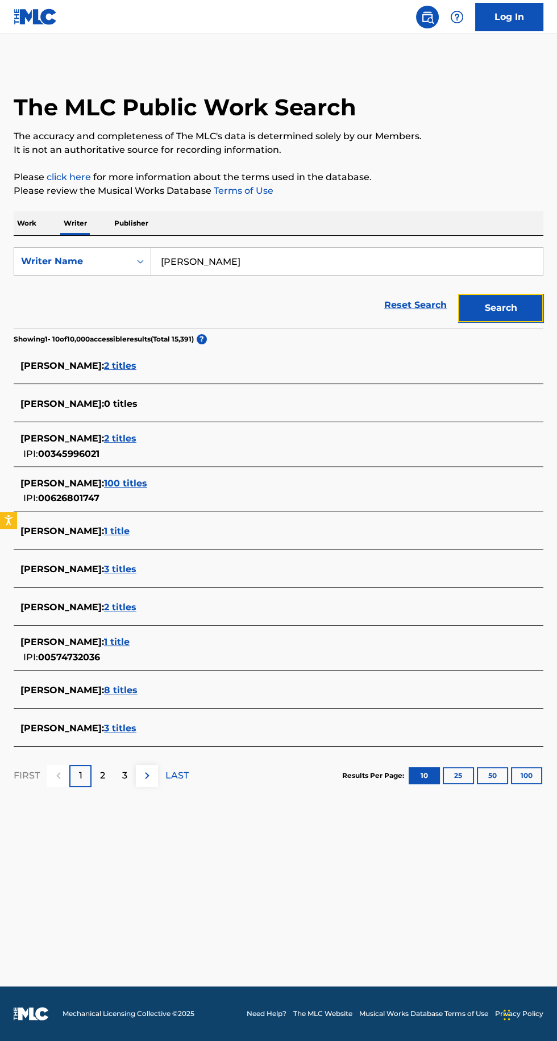
click at [503, 294] on button "Search" at bounding box center [500, 308] width 85 height 28
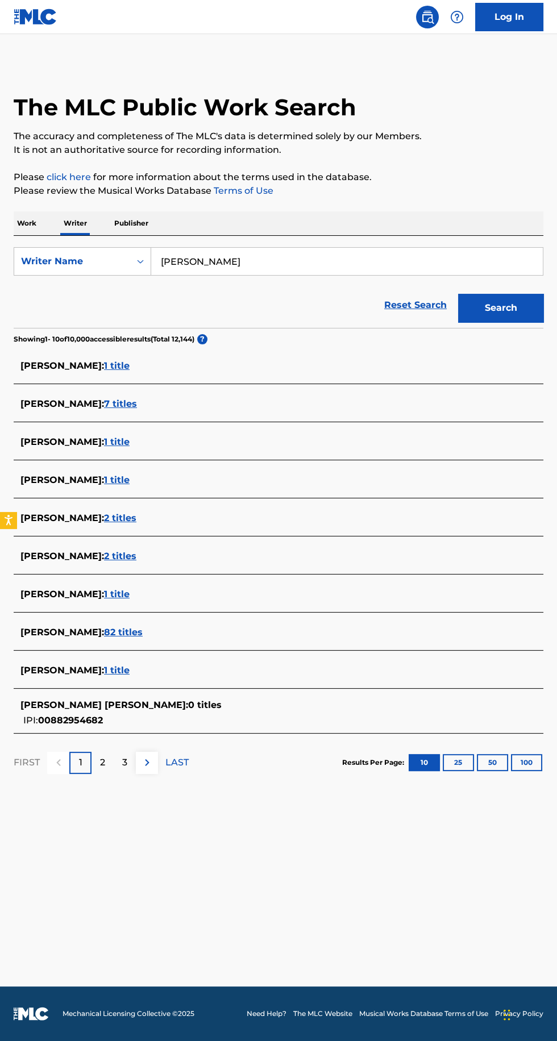
scroll to position [0, 0]
click at [487, 304] on button "Search" at bounding box center [500, 308] width 85 height 28
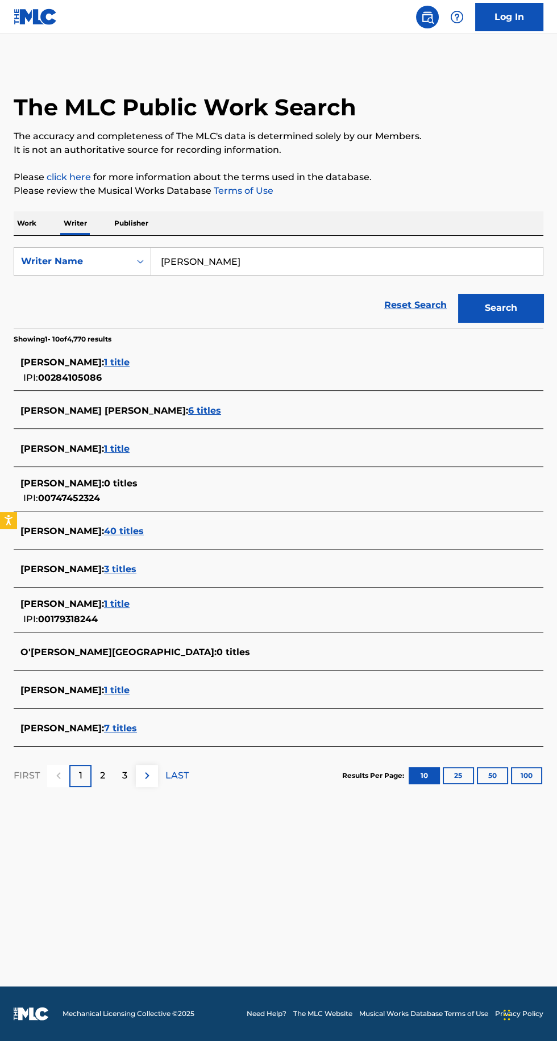
type input "[PERSON_NAME]"
click at [485, 316] on button "Search" at bounding box center [500, 308] width 85 height 28
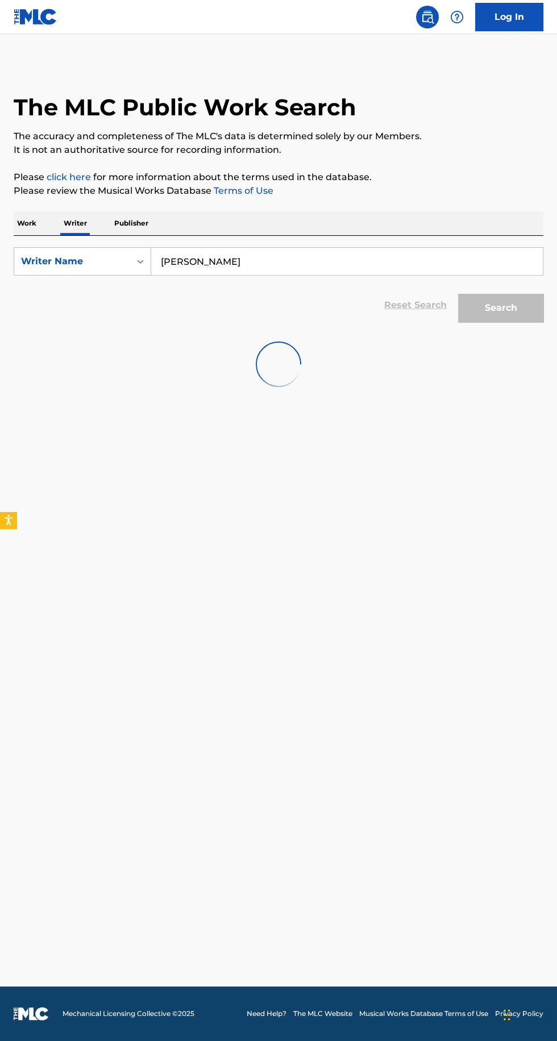
scroll to position [11, 0]
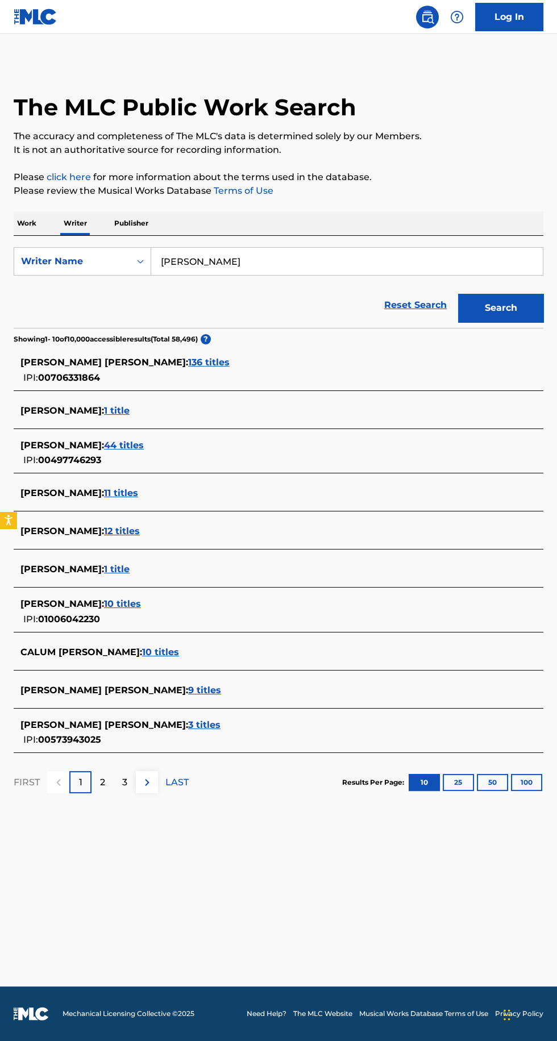
click at [123, 441] on div "[PERSON_NAME] : 44 titles IPI: 00497746293" at bounding box center [263, 453] width 486 height 29
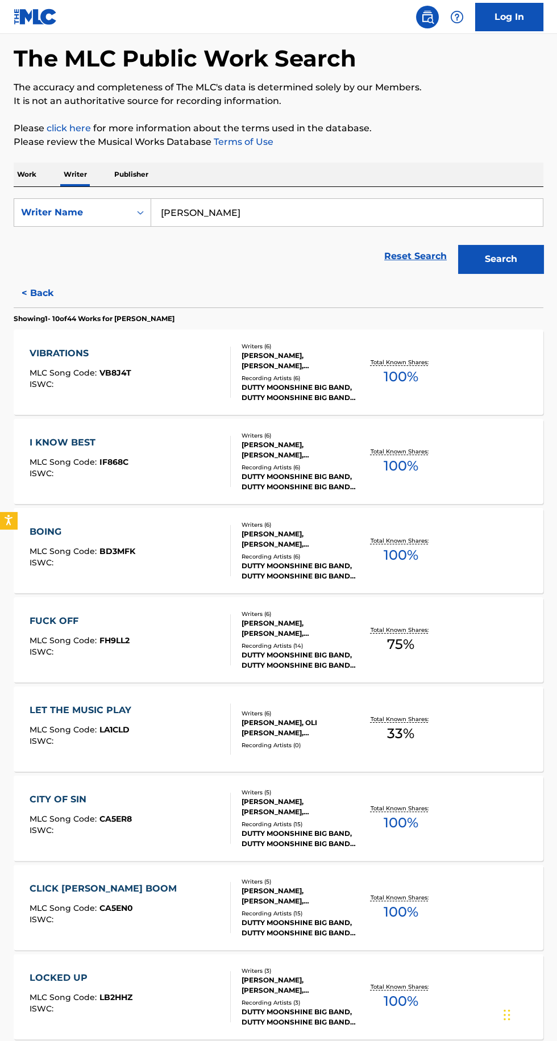
scroll to position [38, 0]
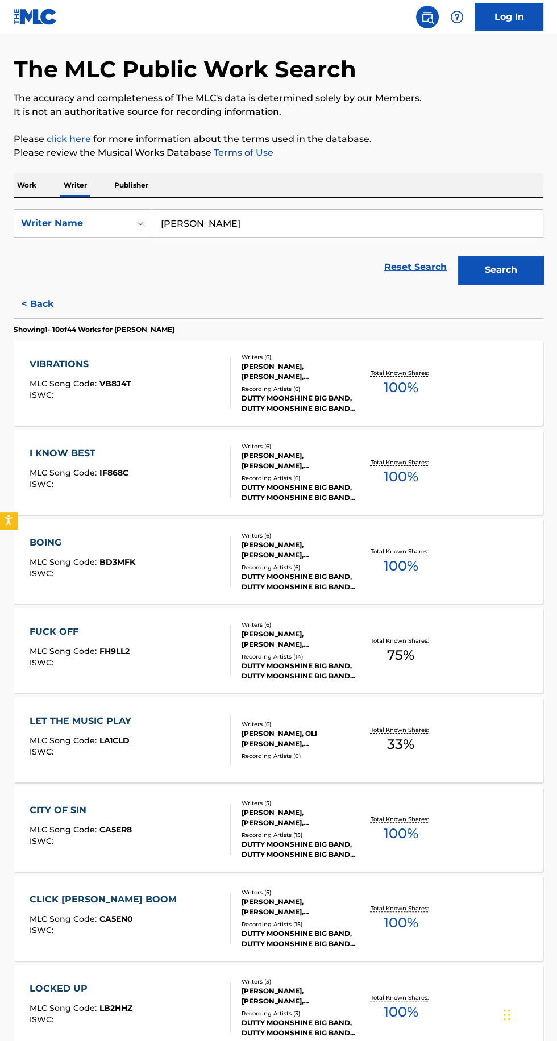
click at [424, 372] on p "Total Known Shares:" at bounding box center [400, 373] width 61 height 9
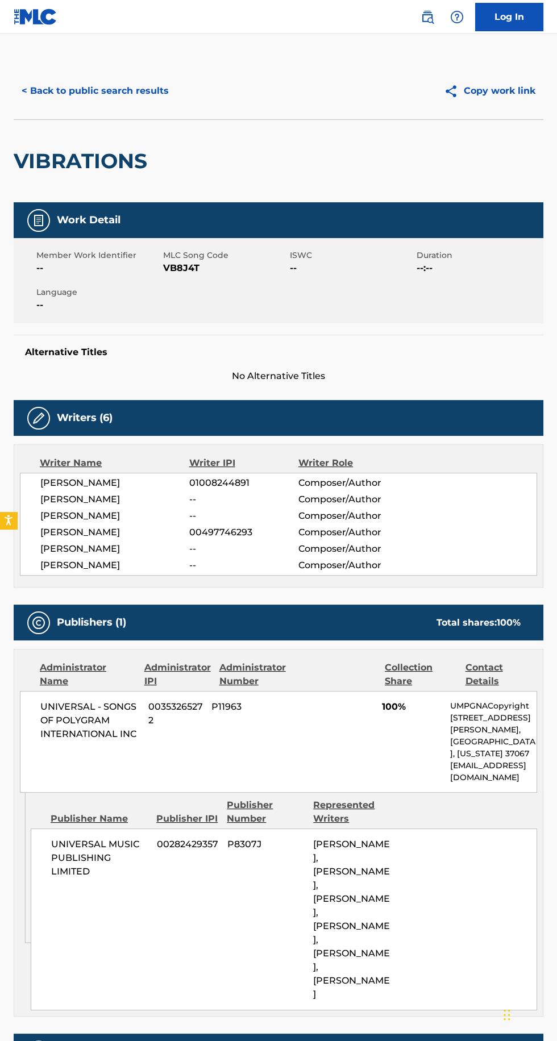
click at [135, 100] on button "< Back to public search results" at bounding box center [95, 91] width 163 height 28
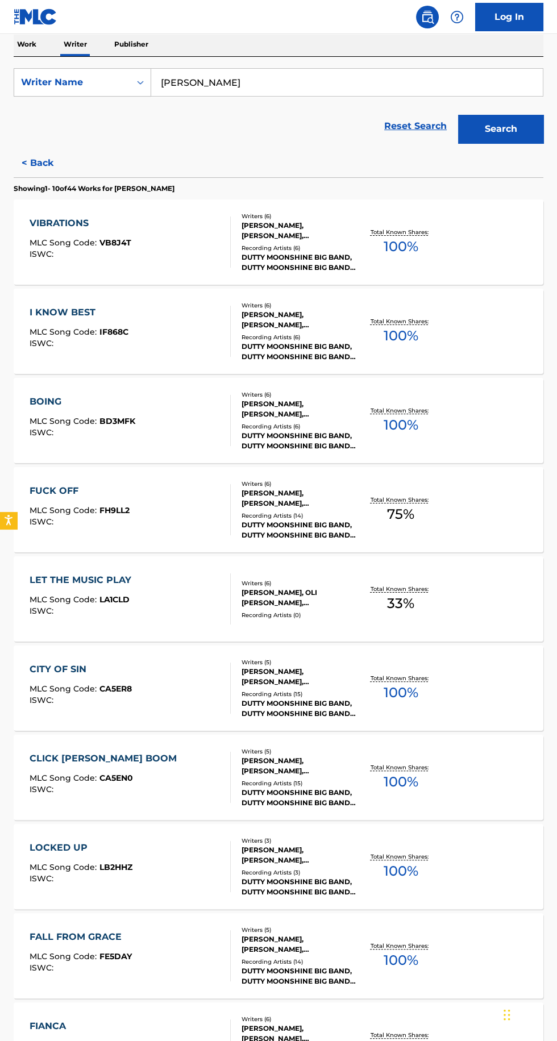
scroll to position [262, 0]
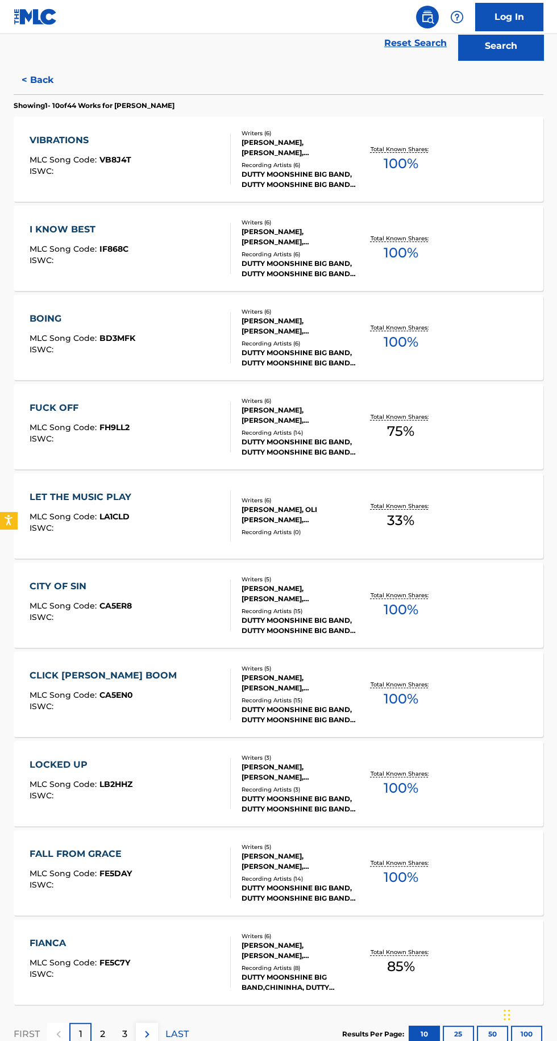
click at [461, 497] on div "LET THE MUSIC PLAY MLC Song Code : LA1CLD ISWC : Writers ( 6 ) [PERSON_NAME], O…" at bounding box center [279, 515] width 530 height 85
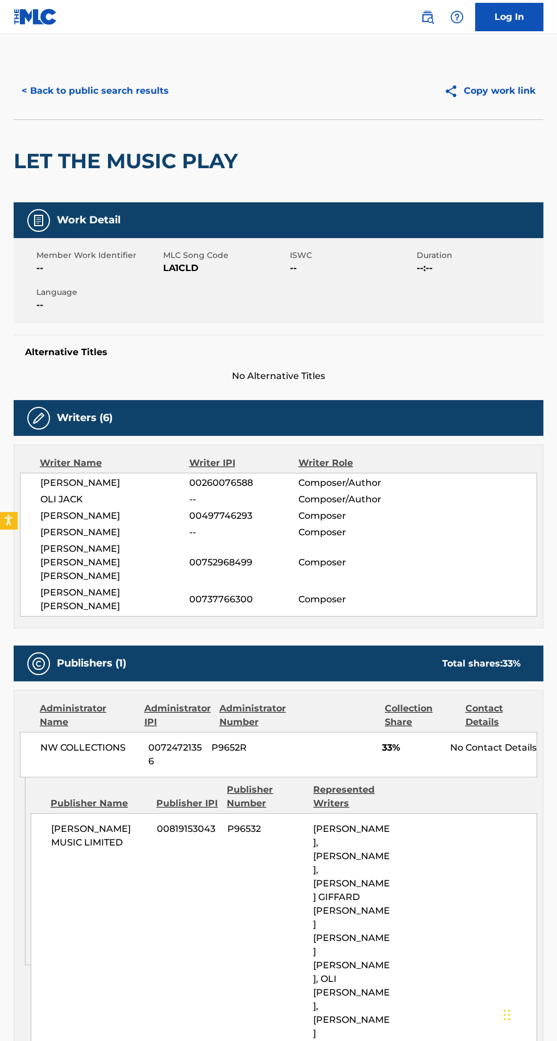
click at [147, 93] on button "< Back to public search results" at bounding box center [95, 91] width 163 height 28
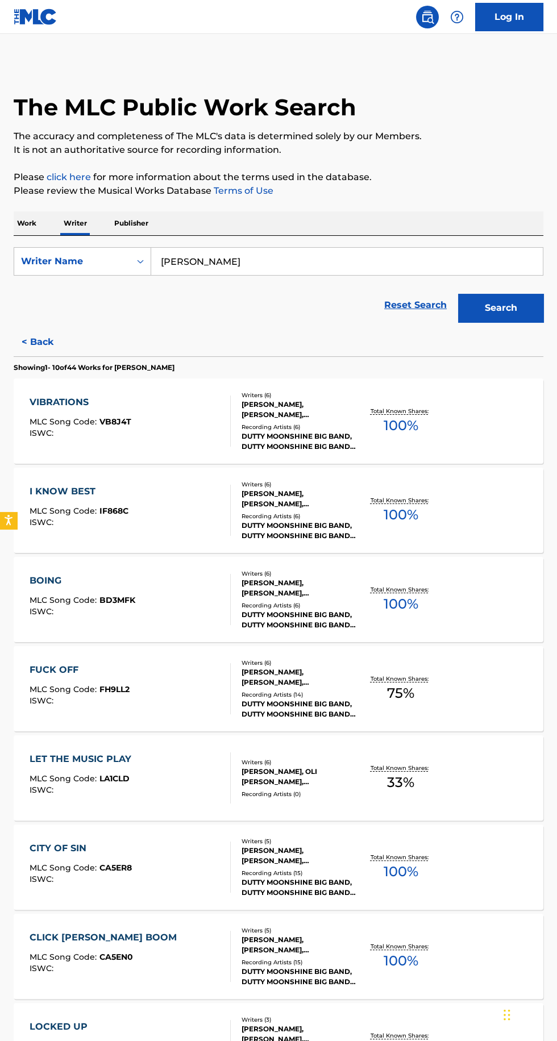
click at [394, 497] on p "Total Known Shares:" at bounding box center [400, 500] width 61 height 9
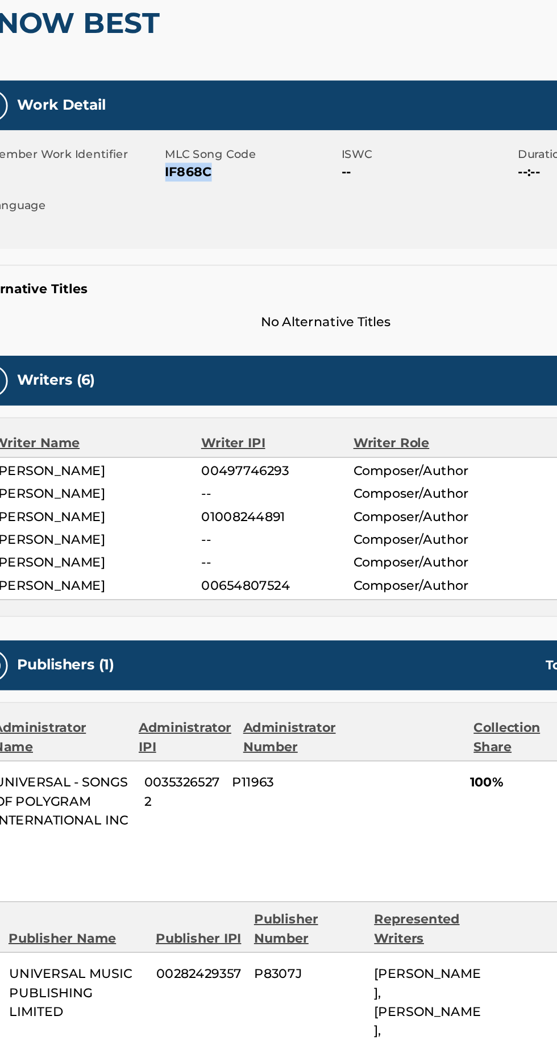
copy span "IF868C"
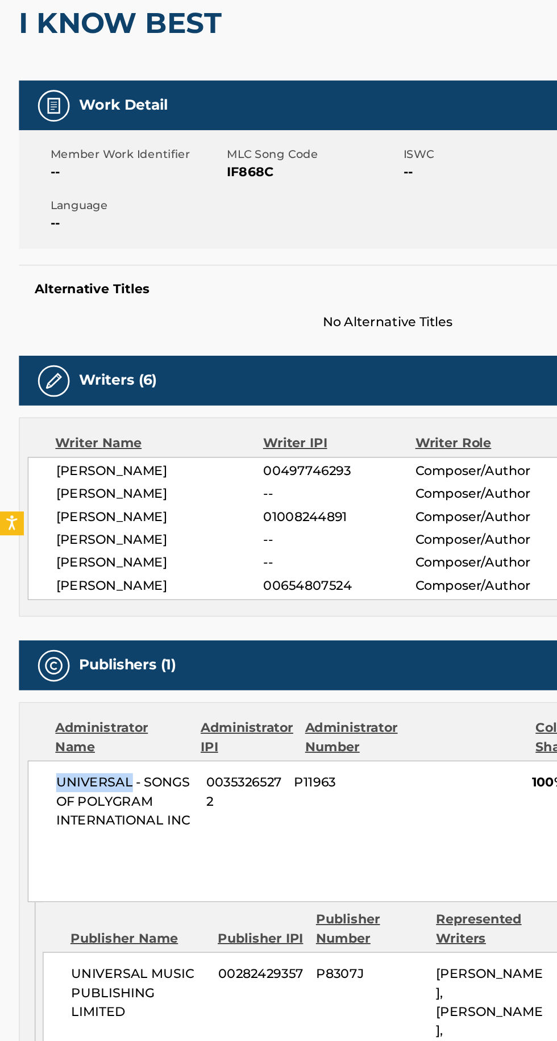
copy span "UNIVERSAL"
copy span "[PERSON_NAME]"
copy span "00497746293"
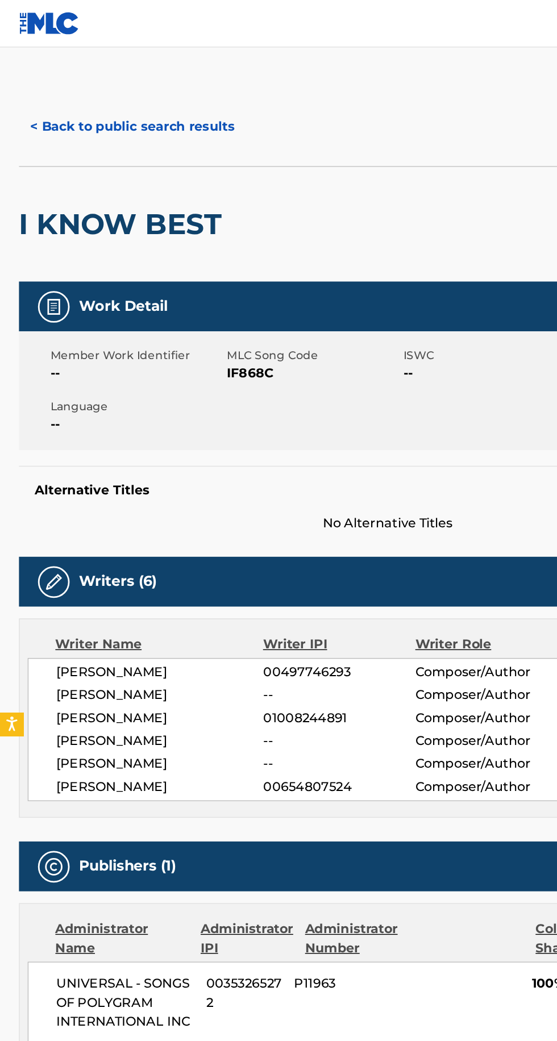
click at [104, 84] on button "< Back to public search results" at bounding box center [95, 91] width 163 height 28
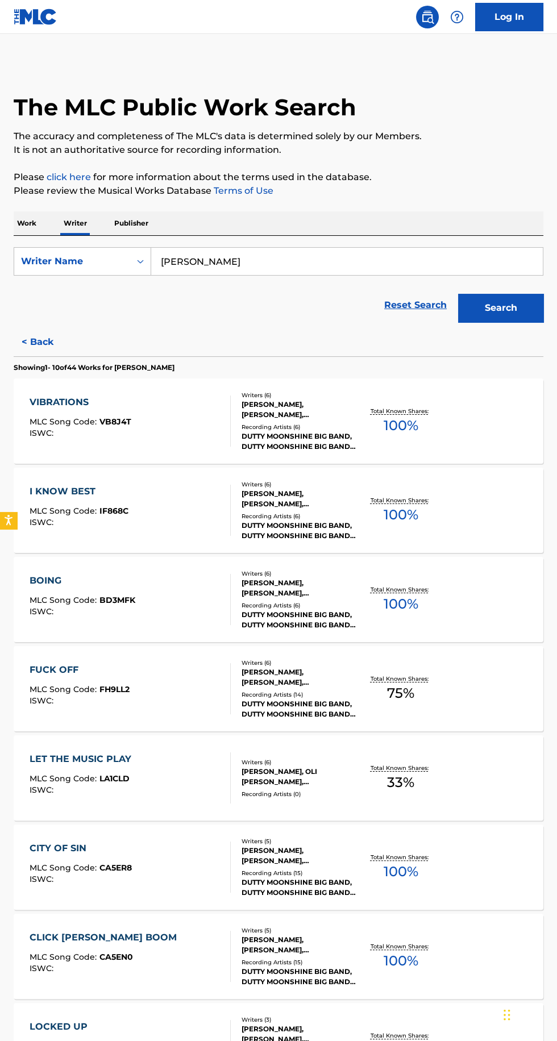
click at [470, 258] on input "[PERSON_NAME]" at bounding box center [347, 261] width 392 height 27
type input "[PERSON_NAME]"
click at [506, 302] on button "Search" at bounding box center [500, 308] width 85 height 28
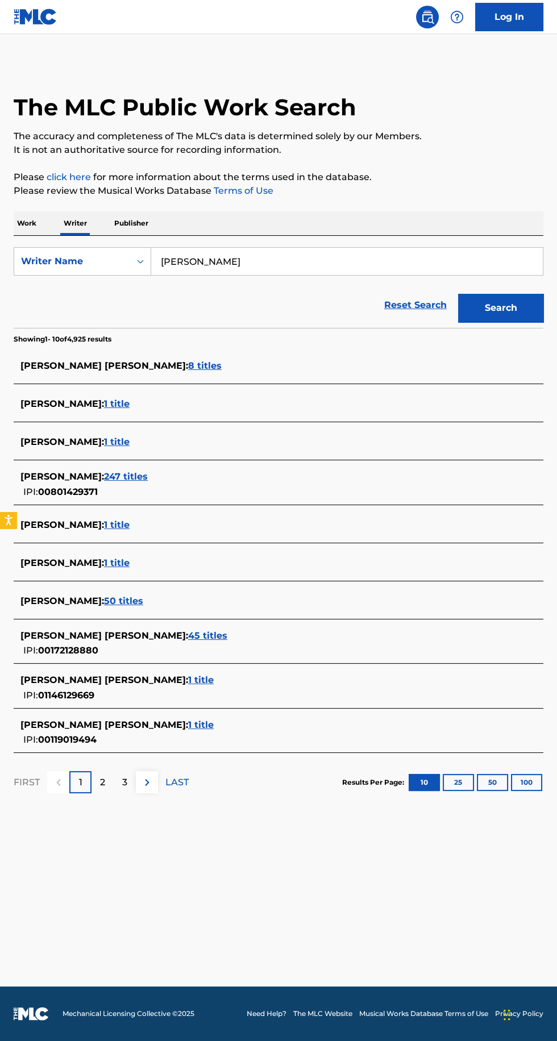
click at [114, 403] on span "1 title" at bounding box center [117, 403] width 26 height 11
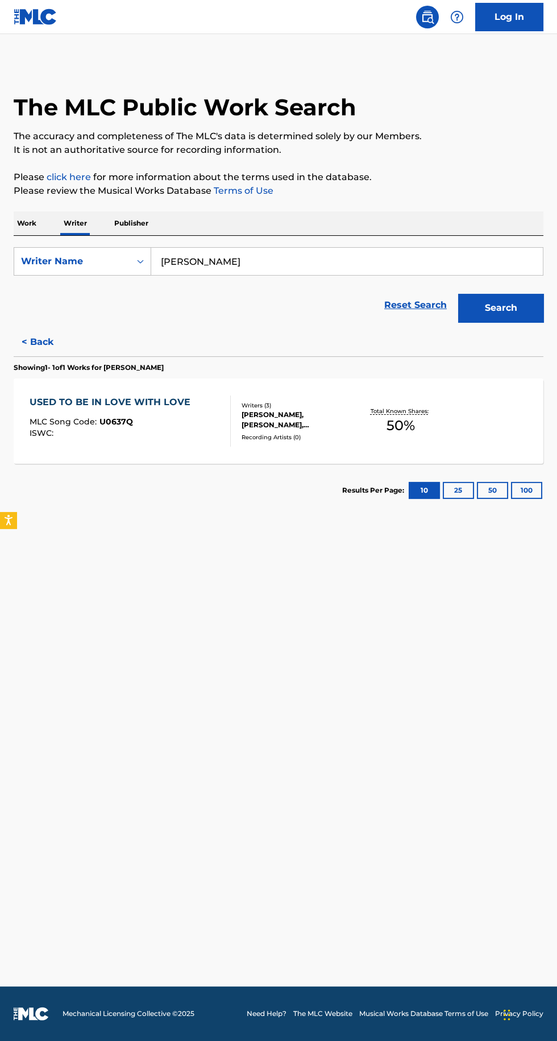
click at [481, 420] on div "USED TO BE IN LOVE WITH LOVE MLC Song Code : U0637Q ISWC : Writers ( 3 ) [PERSO…" at bounding box center [279, 420] width 530 height 85
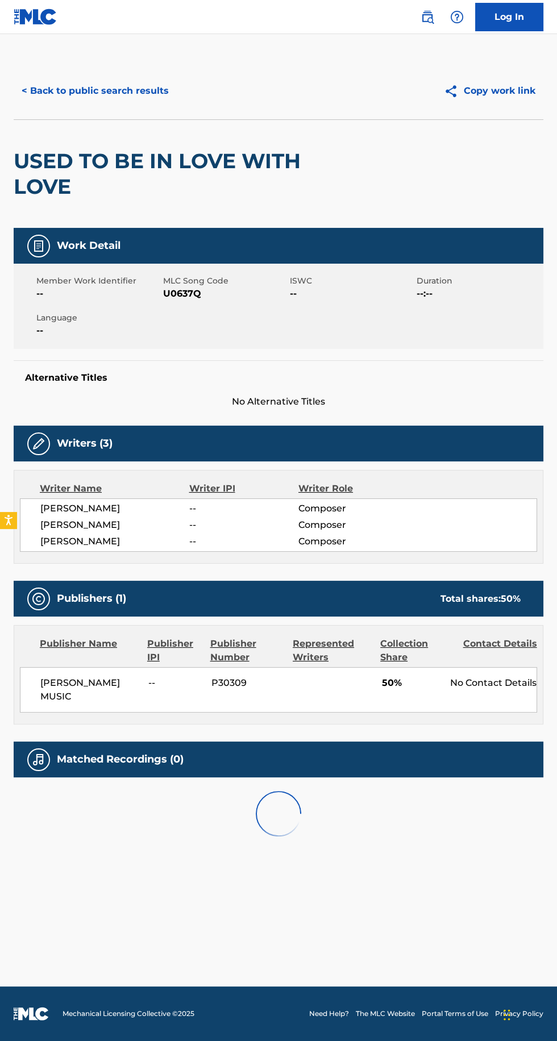
click at [129, 91] on button "< Back to public search results" at bounding box center [95, 91] width 163 height 28
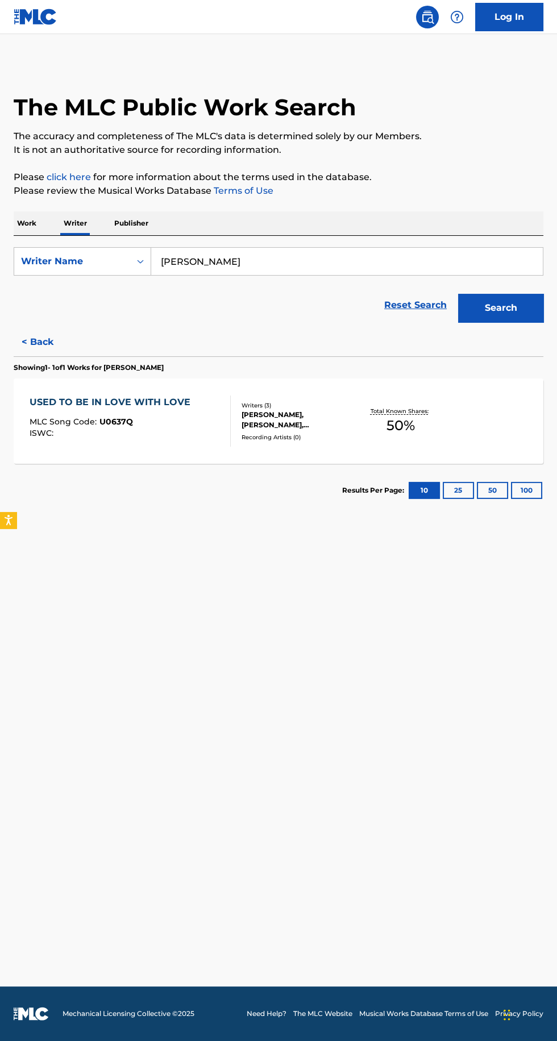
paste input "[PERSON_NAME]"
type input "[PERSON_NAME]"
click at [506, 319] on button "Search" at bounding box center [500, 308] width 85 height 28
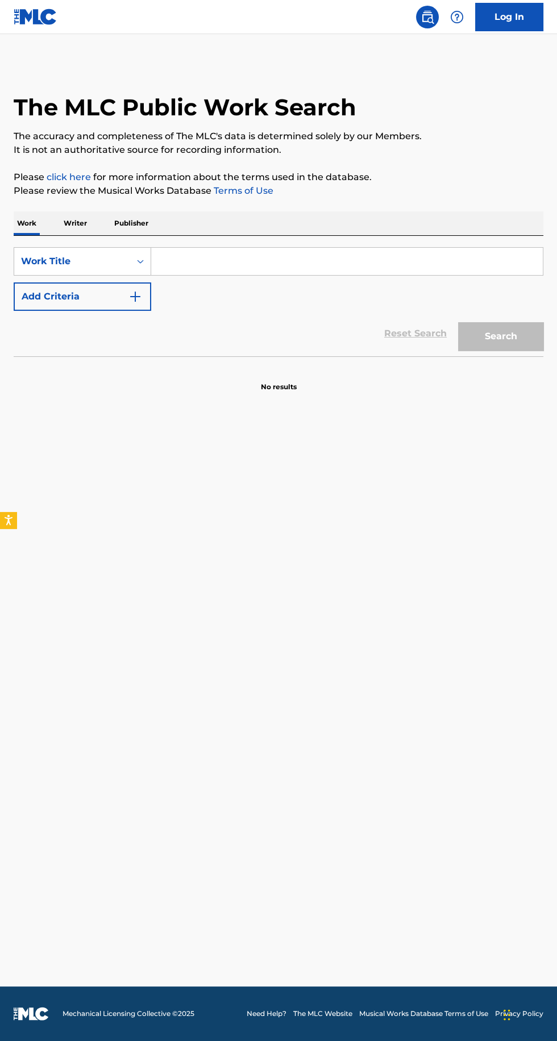
click at [235, 263] on input "Search Form" at bounding box center [347, 261] width 392 height 27
click at [78, 222] on p "Writer" at bounding box center [75, 223] width 30 height 24
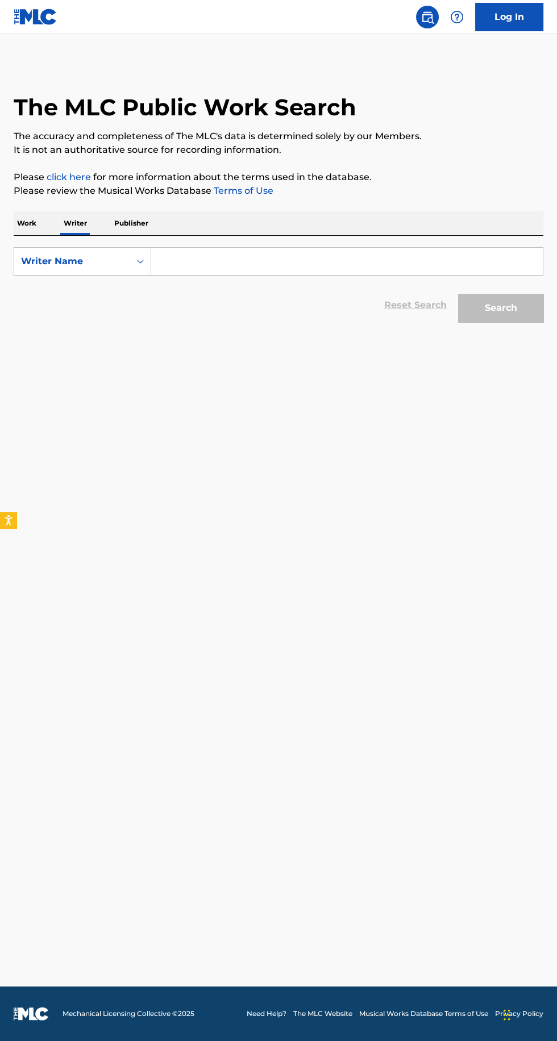
click at [223, 264] on input "Search Form" at bounding box center [347, 261] width 392 height 27
type input "Taylor Ford"
click at [526, 310] on button "Search" at bounding box center [500, 308] width 85 height 28
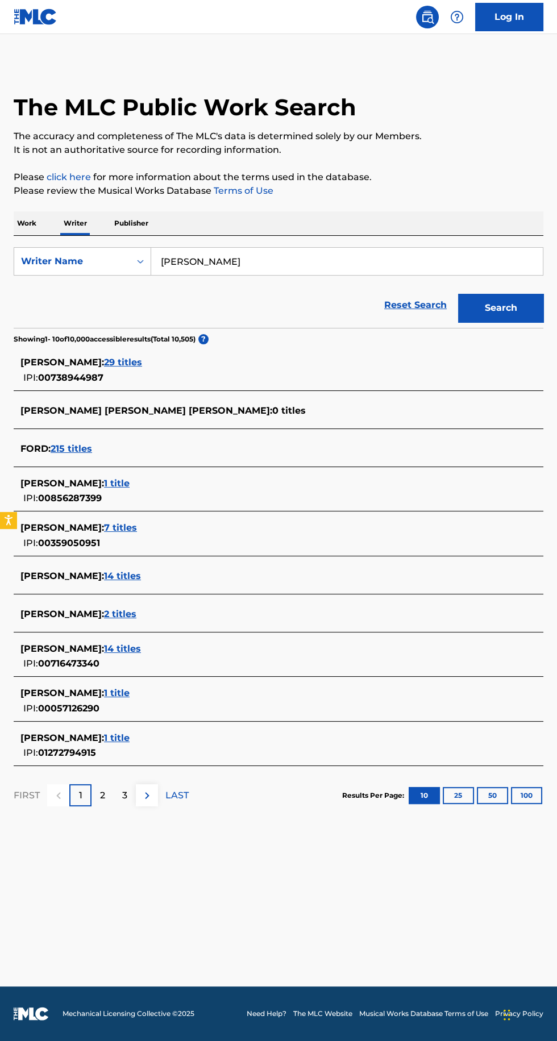
click at [137, 532] on span "7 titles" at bounding box center [120, 527] width 33 height 11
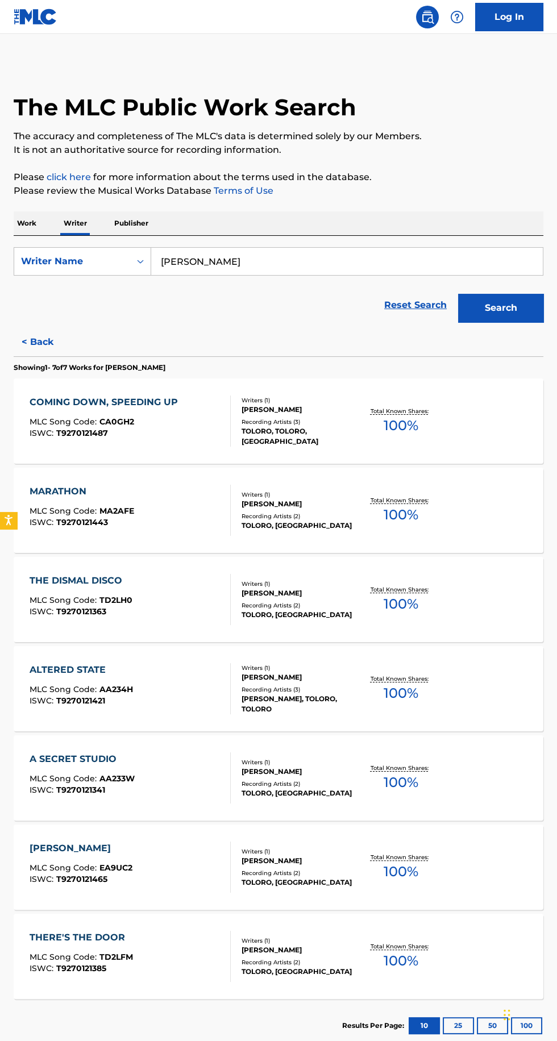
click at [315, 415] on div "TAYLOR JAMES FORD" at bounding box center [298, 410] width 115 height 10
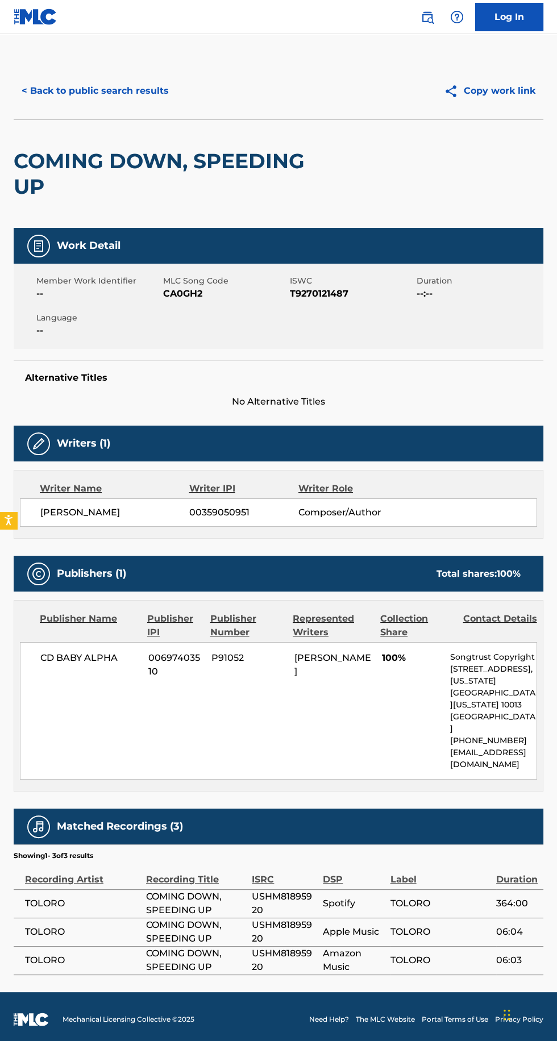
click at [183, 295] on span "CA0GH2" at bounding box center [225, 294] width 124 height 14
click at [225, 405] on span "No Alternative Titles" at bounding box center [279, 402] width 530 height 14
copy span "CA0GH2"
copy span "CD BABY ALPHA"
copy span "TAYLOR JAMES FORD"
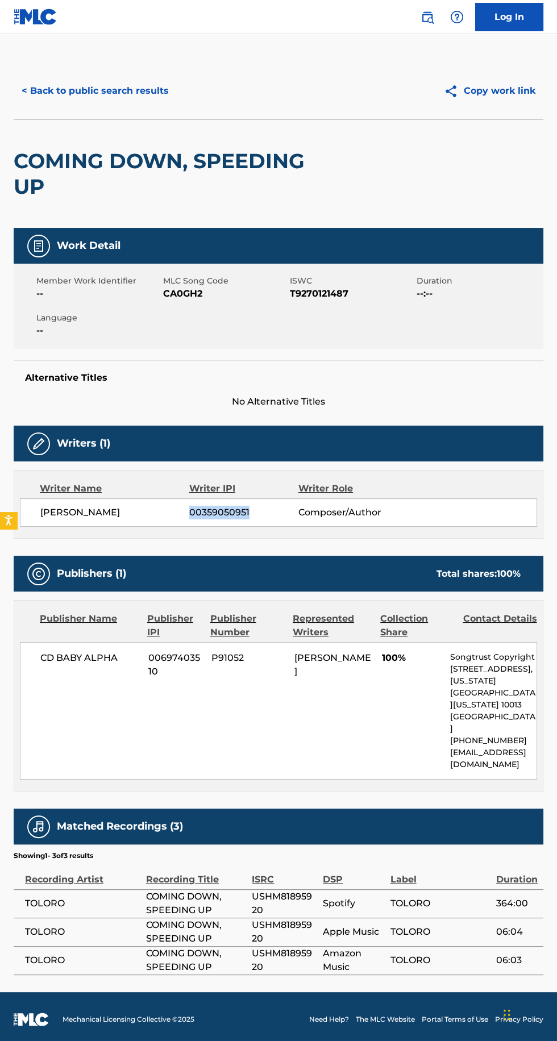
copy span "00359050951"
click at [128, 85] on button "< Back to public search results" at bounding box center [95, 91] width 163 height 28
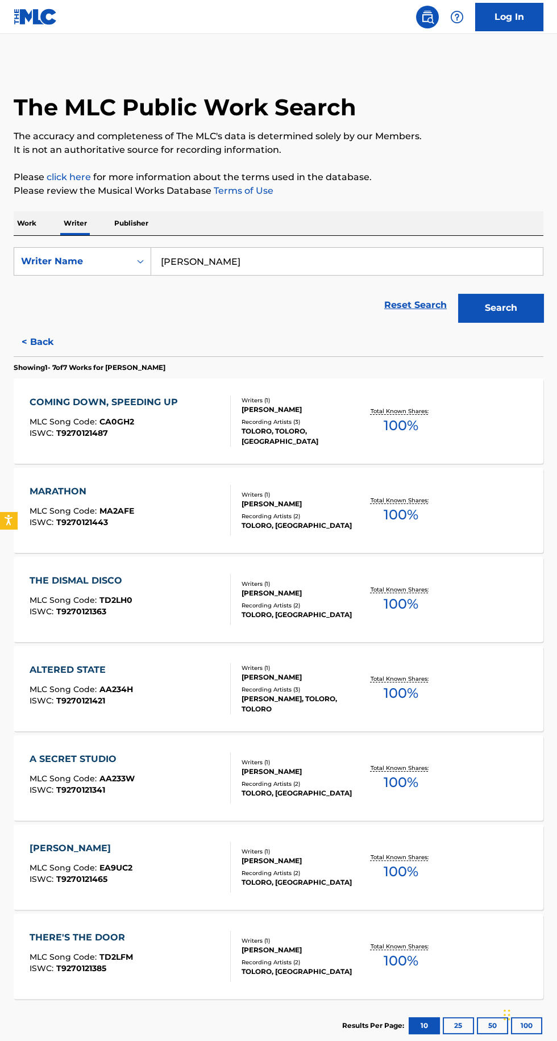
click at [220, 266] on input "Taylor Ford" at bounding box center [347, 261] width 392 height 27
type input "Jack Murray"
click at [503, 322] on button "Search" at bounding box center [500, 308] width 85 height 28
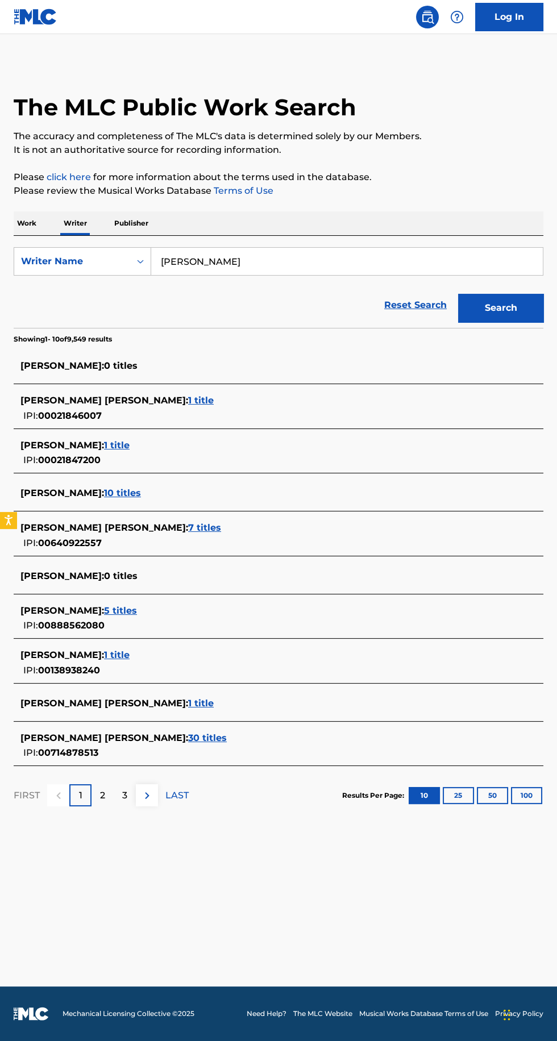
click at [108, 449] on span "1 title" at bounding box center [117, 445] width 26 height 11
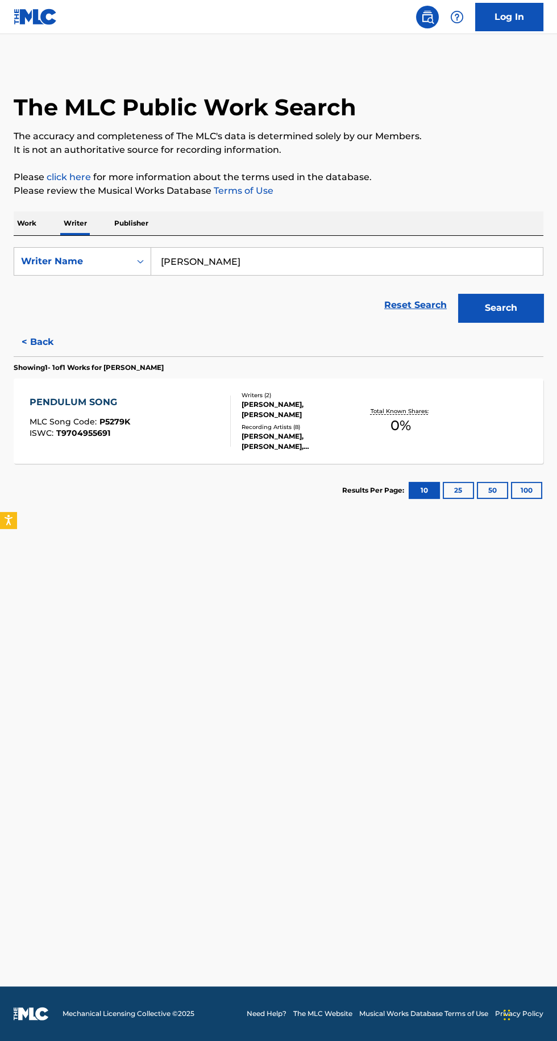
click at [322, 407] on div "AL HOFFMAN, JACK MURRAY" at bounding box center [298, 409] width 115 height 20
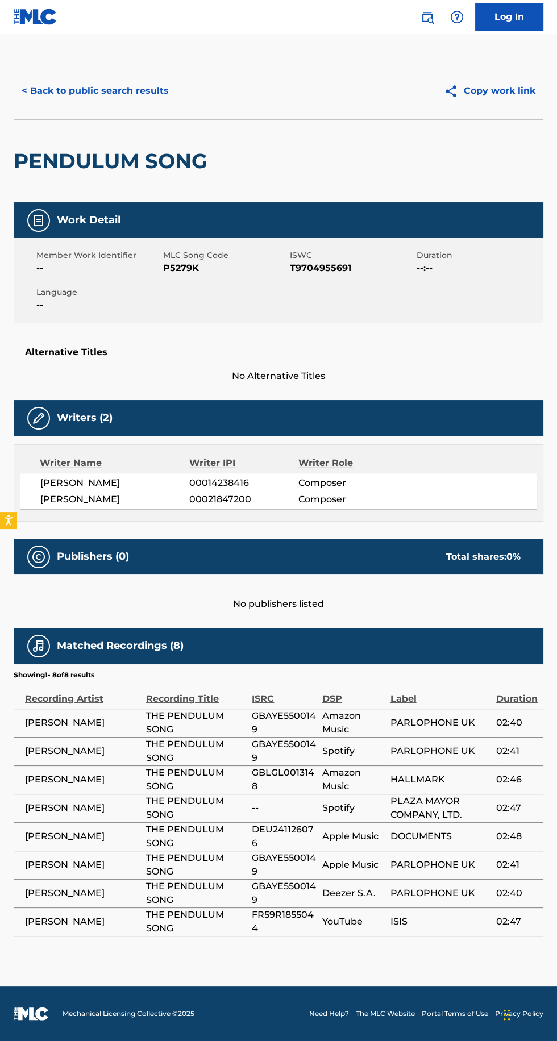
click at [98, 93] on button "< Back to public search results" at bounding box center [95, 91] width 163 height 28
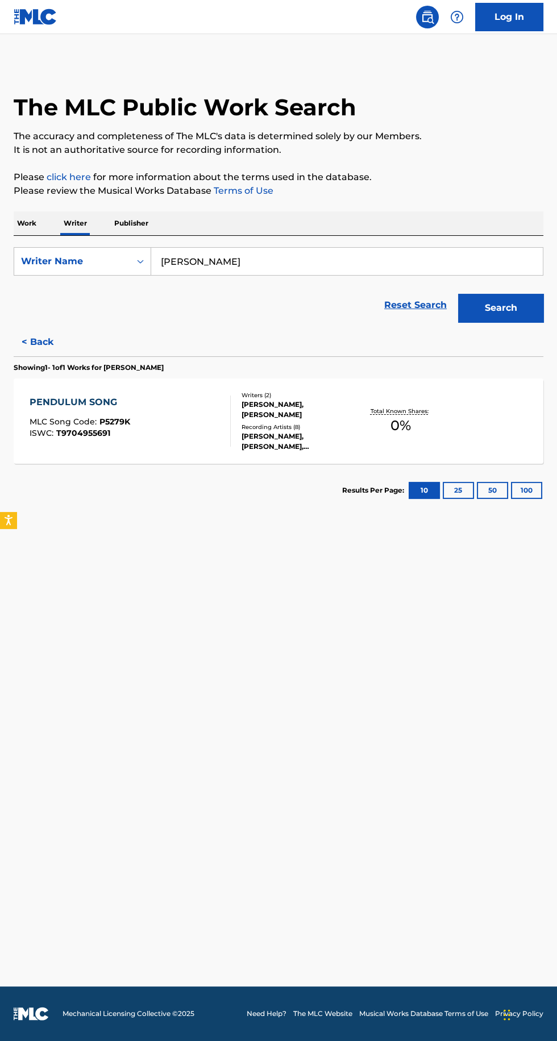
click at [36, 351] on button "< Back" at bounding box center [48, 342] width 68 height 28
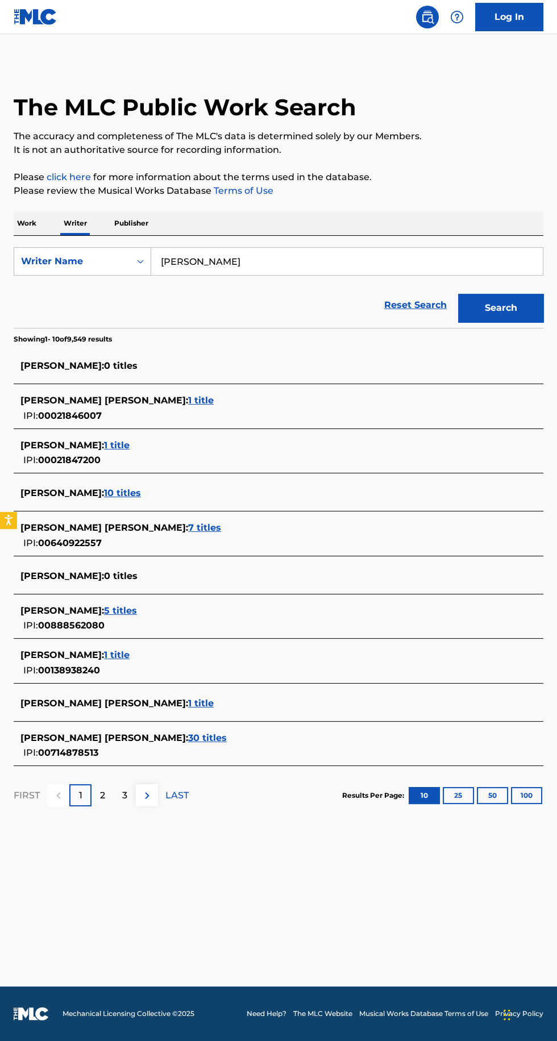
click at [107, 495] on span "10 titles" at bounding box center [122, 493] width 37 height 11
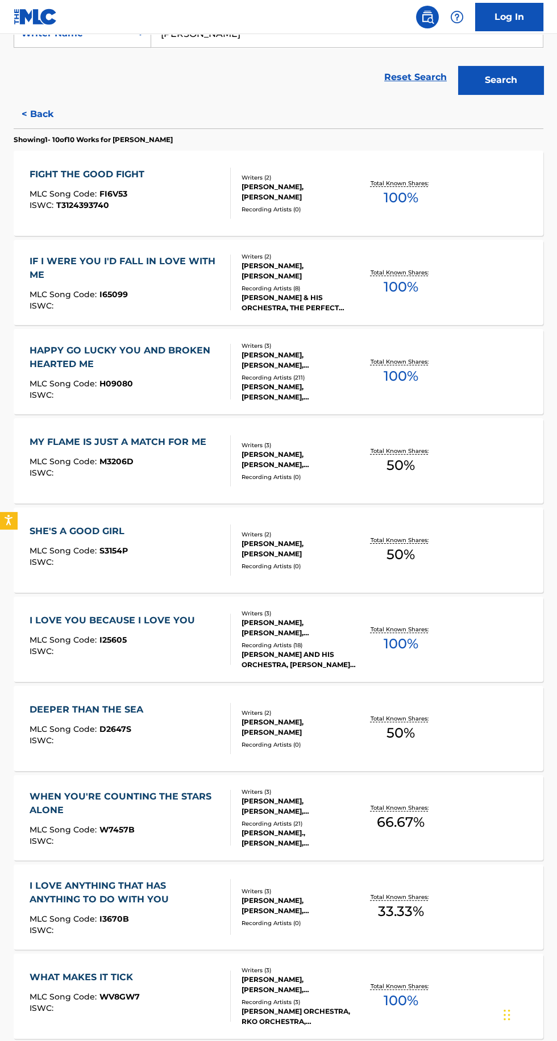
scroll to position [227, 0]
click at [429, 272] on p "Total Known Shares:" at bounding box center [400, 273] width 61 height 9
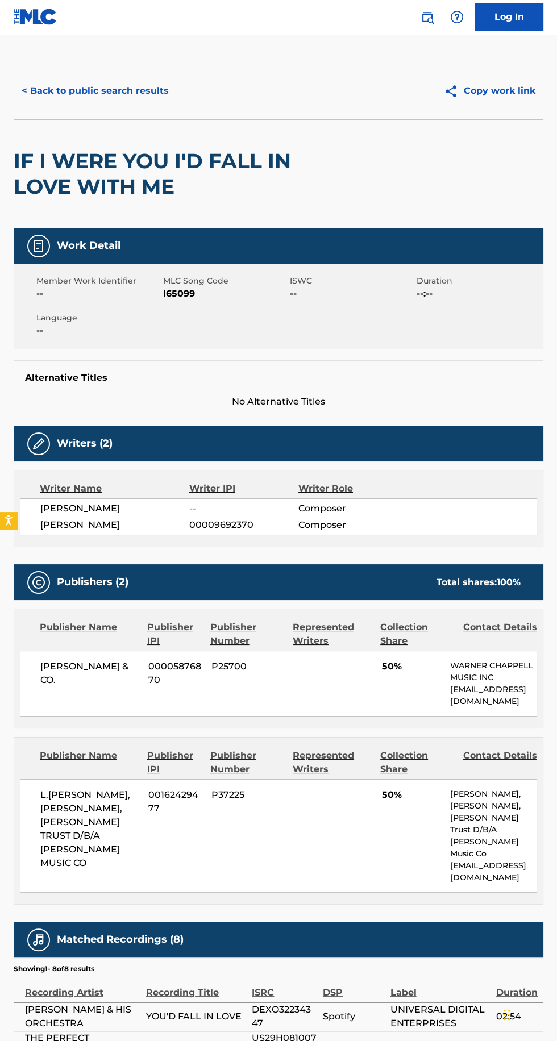
click at [124, 92] on button "< Back to public search results" at bounding box center [95, 91] width 163 height 28
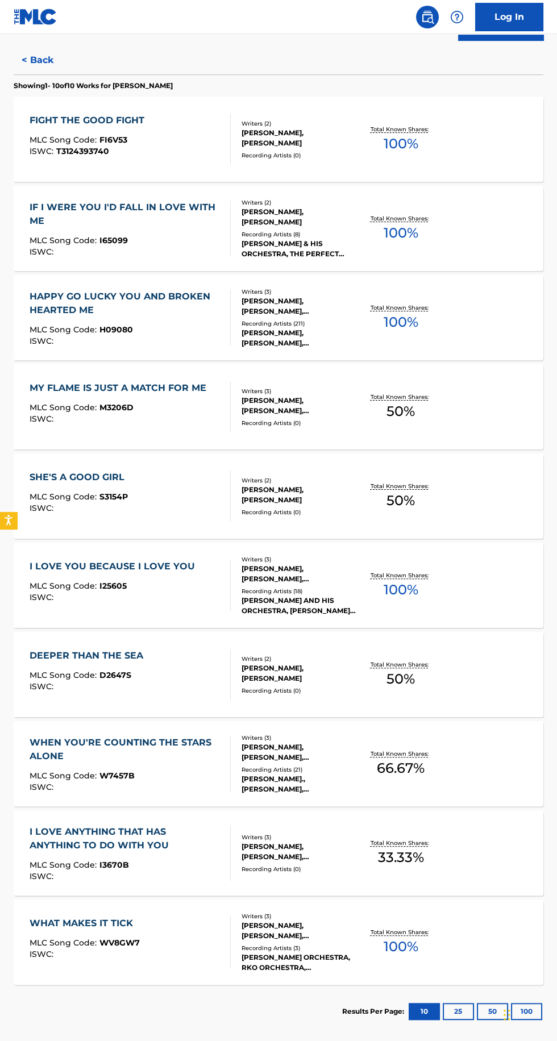
scroll to position [285, 0]
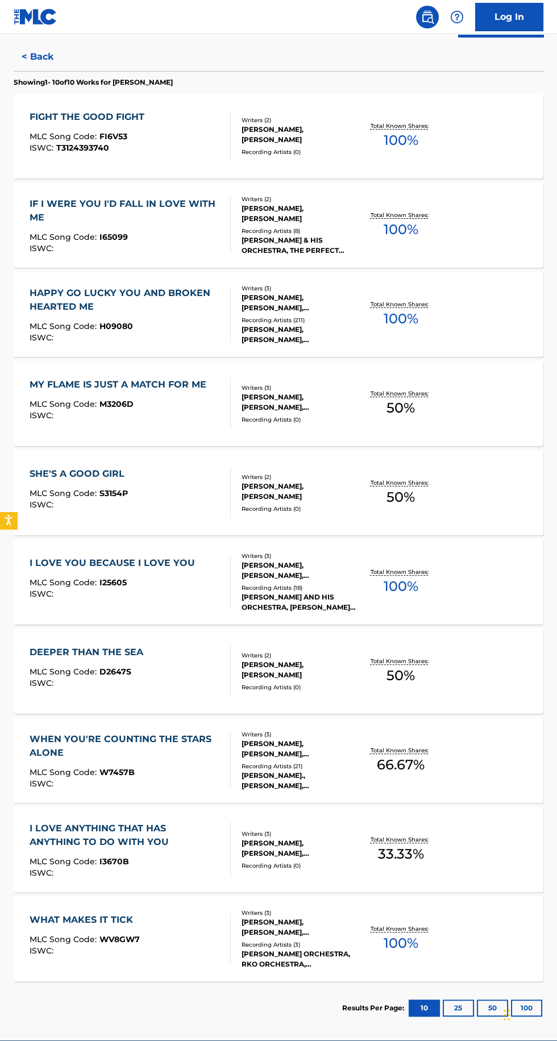
click at [347, 687] on div "DEEPER THAN THE SEA MLC Song Code : D2647S ISWC : Writers ( 2 ) SAMMY FAIN, JAC…" at bounding box center [279, 670] width 530 height 85
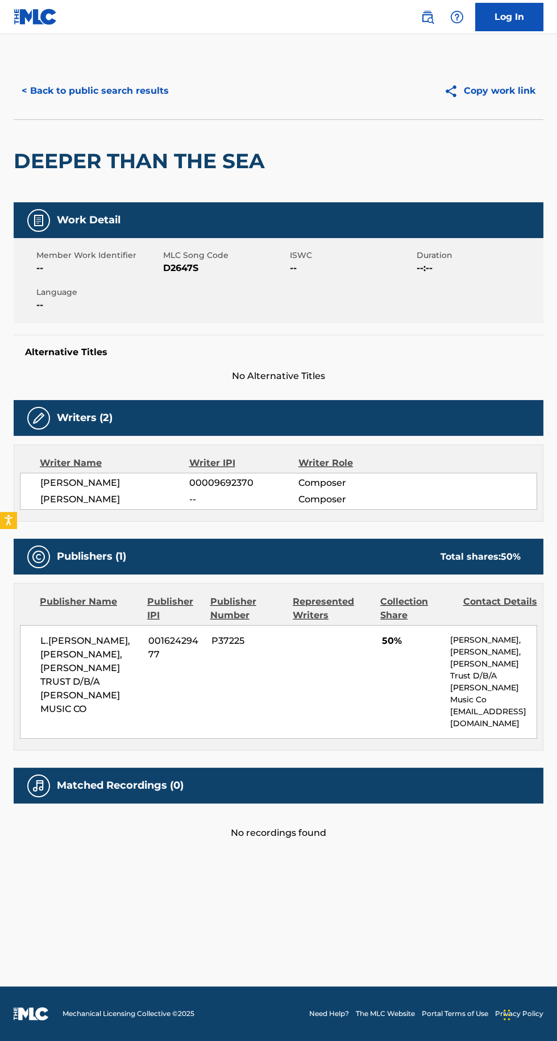
click at [100, 91] on button "< Back to public search results" at bounding box center [95, 91] width 163 height 28
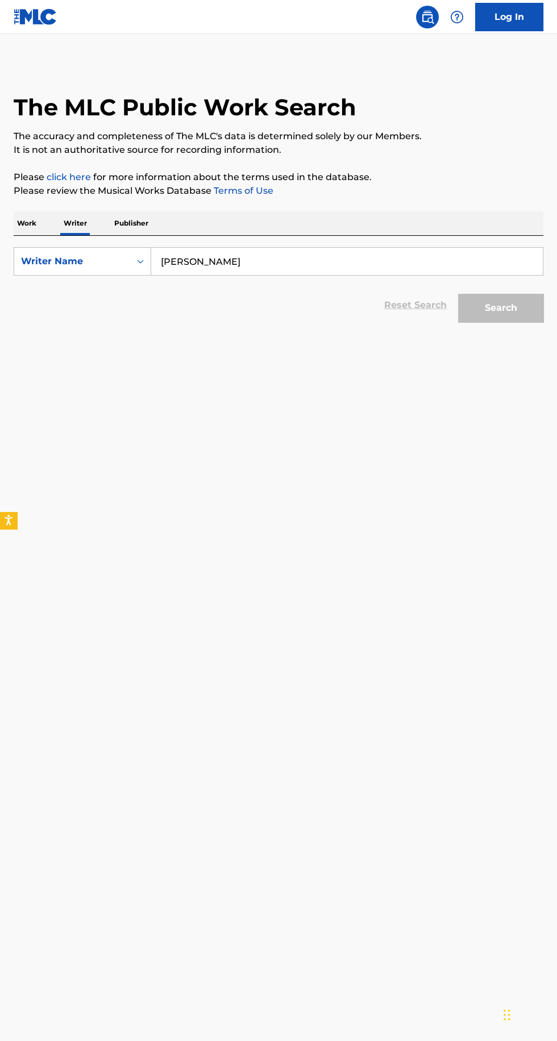
scroll to position [81, 0]
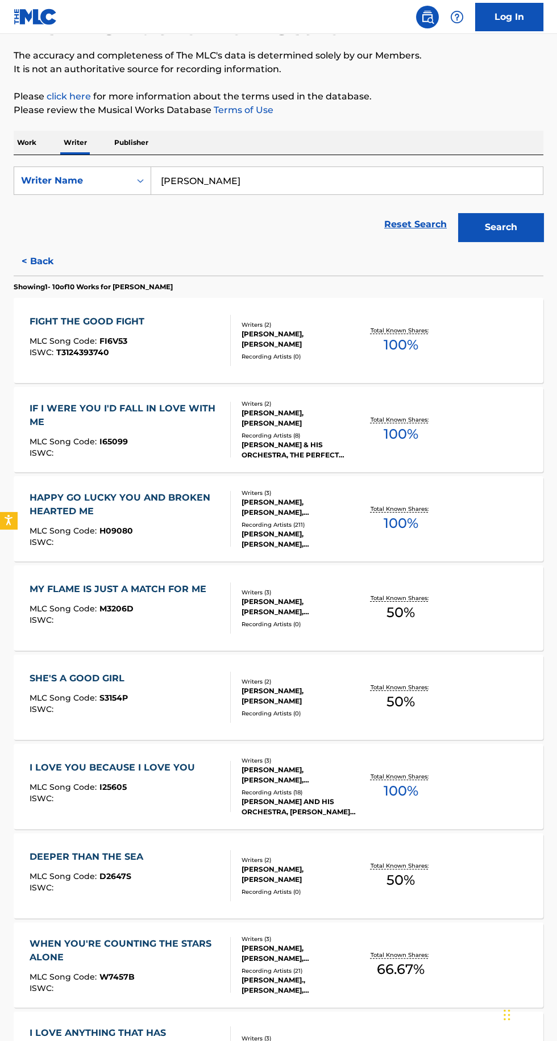
click at [352, 788] on div "Recording Artists ( 18 )" at bounding box center [298, 792] width 115 height 9
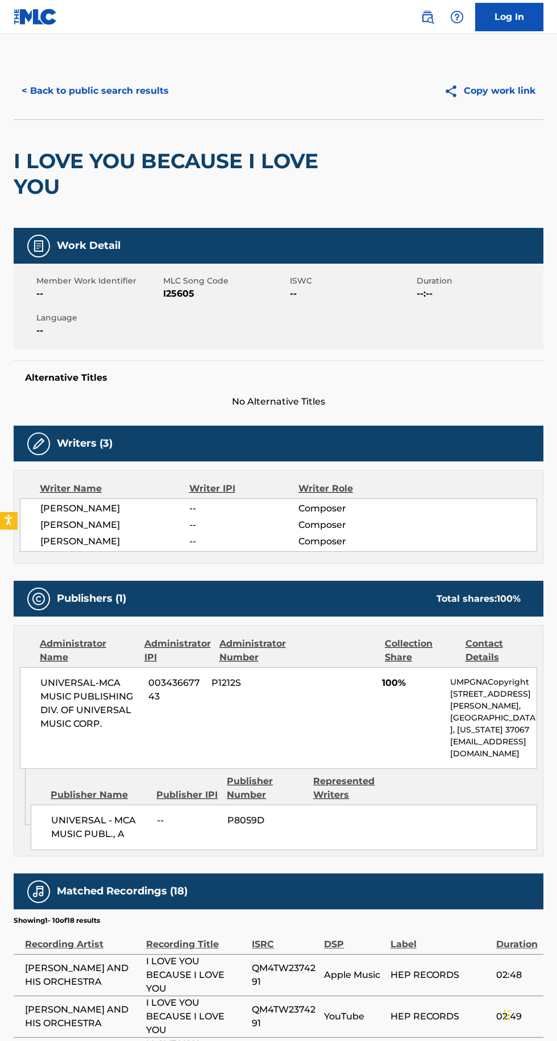
click at [144, 98] on button "< Back to public search results" at bounding box center [95, 91] width 163 height 28
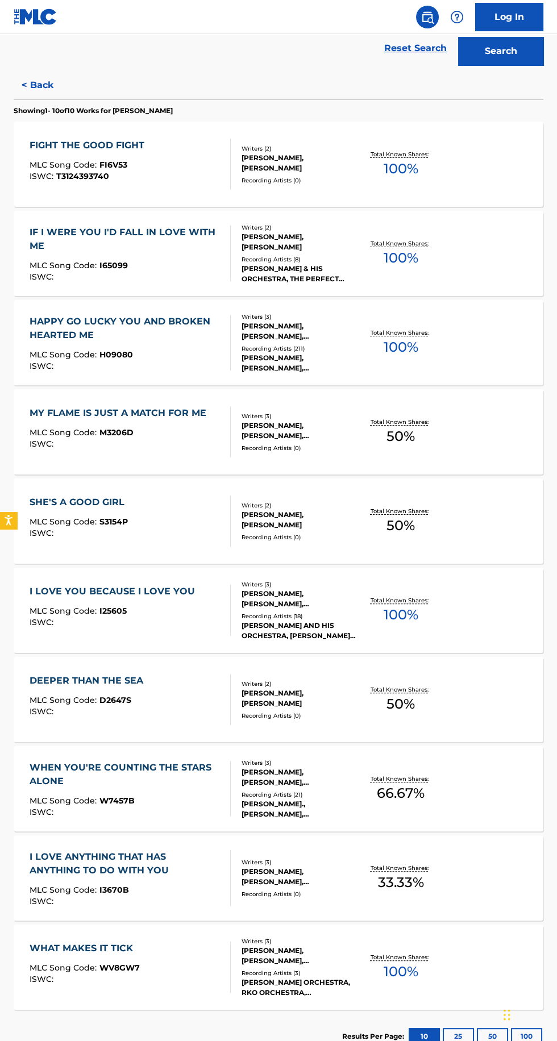
scroll to position [257, 0]
click at [361, 980] on div "Total Known Shares: 100 %" at bounding box center [400, 967] width 88 height 35
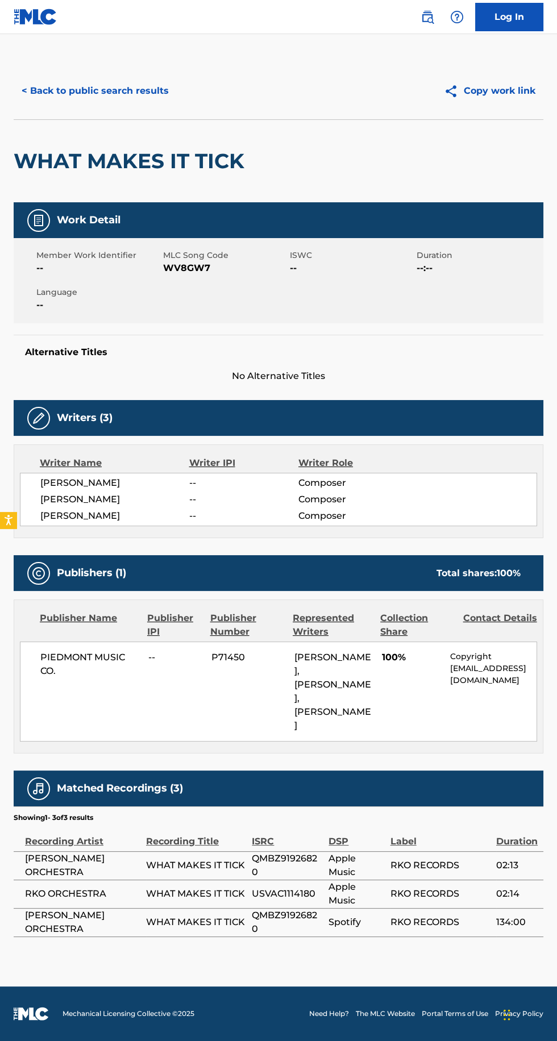
click at [146, 83] on button "< Back to public search results" at bounding box center [95, 91] width 163 height 28
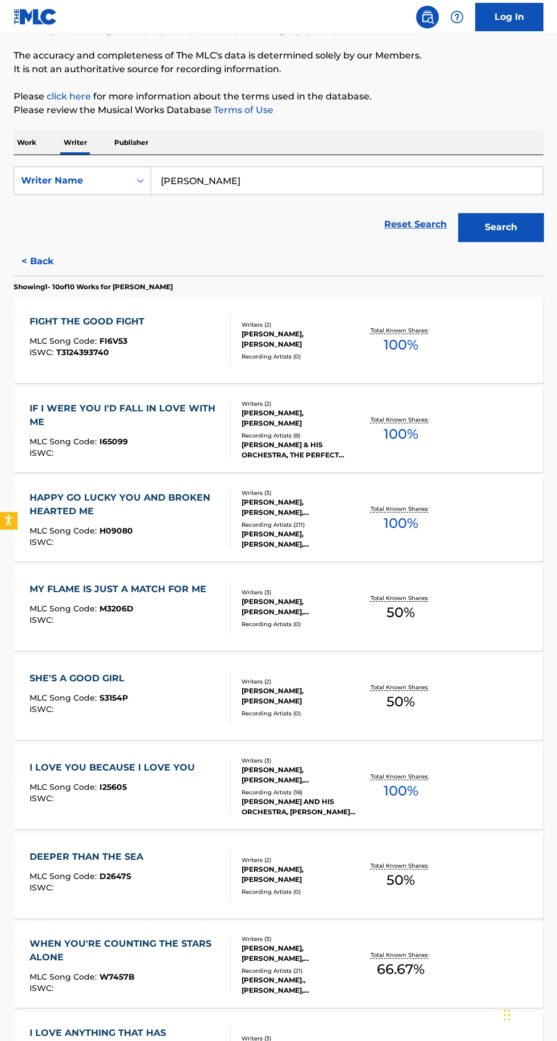
scroll to position [339, 0]
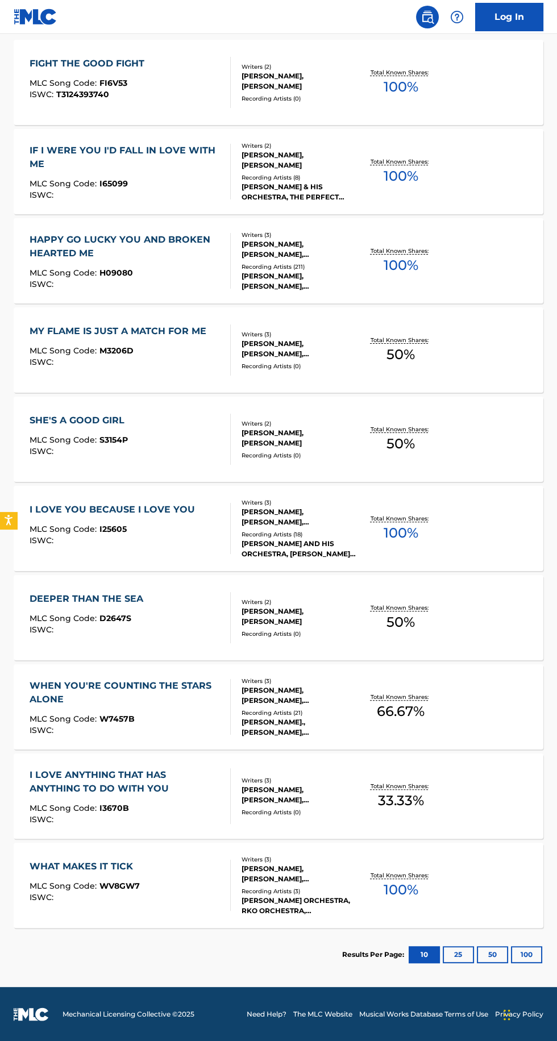
click at [397, 787] on p "Total Known Shares:" at bounding box center [400, 786] width 61 height 9
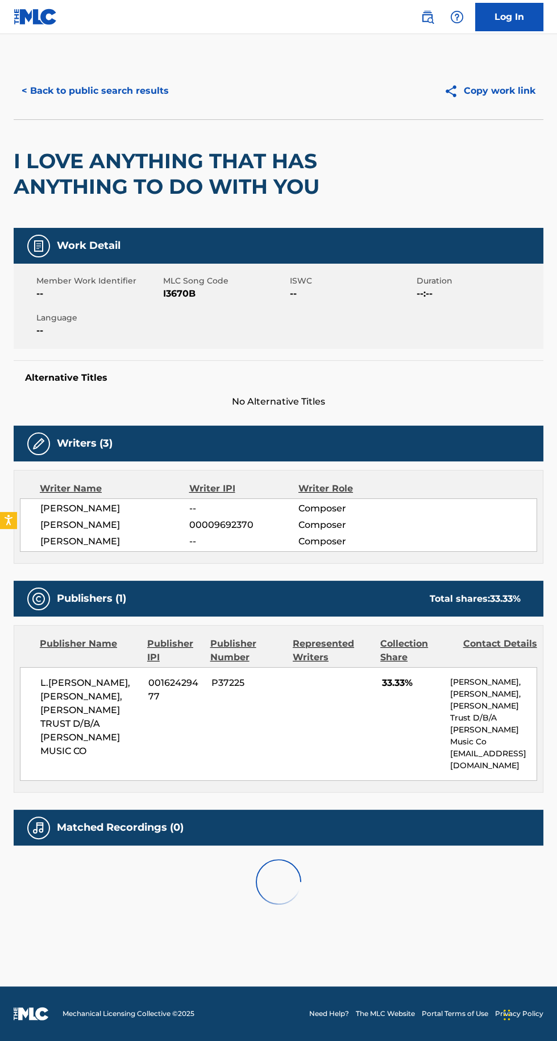
click at [139, 94] on button "< Back to public search results" at bounding box center [95, 91] width 163 height 28
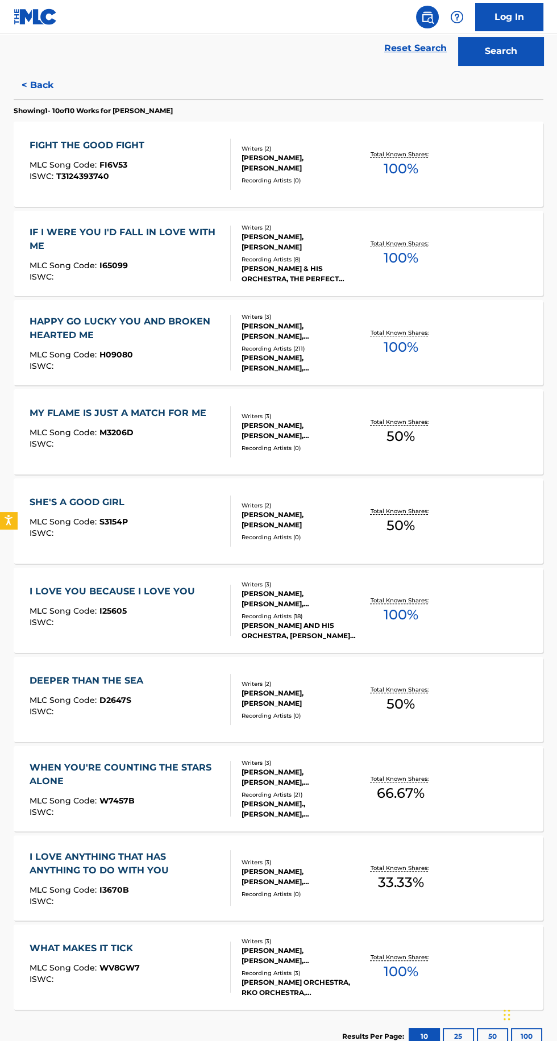
scroll to position [257, 0]
click at [380, 992] on div "WHAT MAKES IT TICK MLC Song Code : WV8GW7 ISWC : Writers ( 3 ) BEN ROSS, HAROLD…" at bounding box center [279, 966] width 530 height 85
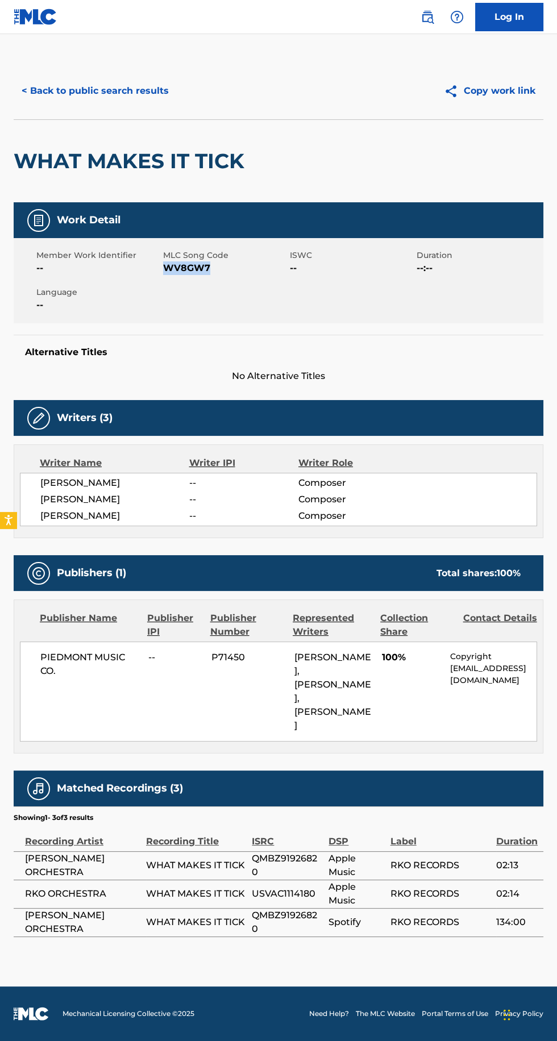
copy span "WV8GW7"
copy span "PIEDMONT MUSIC CO."
